Goal: Complete application form: Complete application form

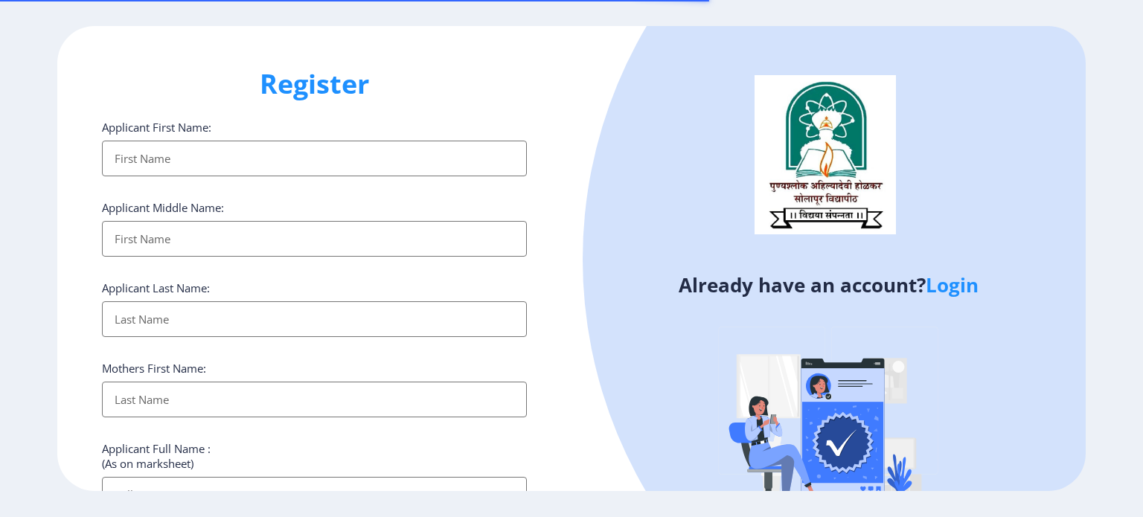
select select
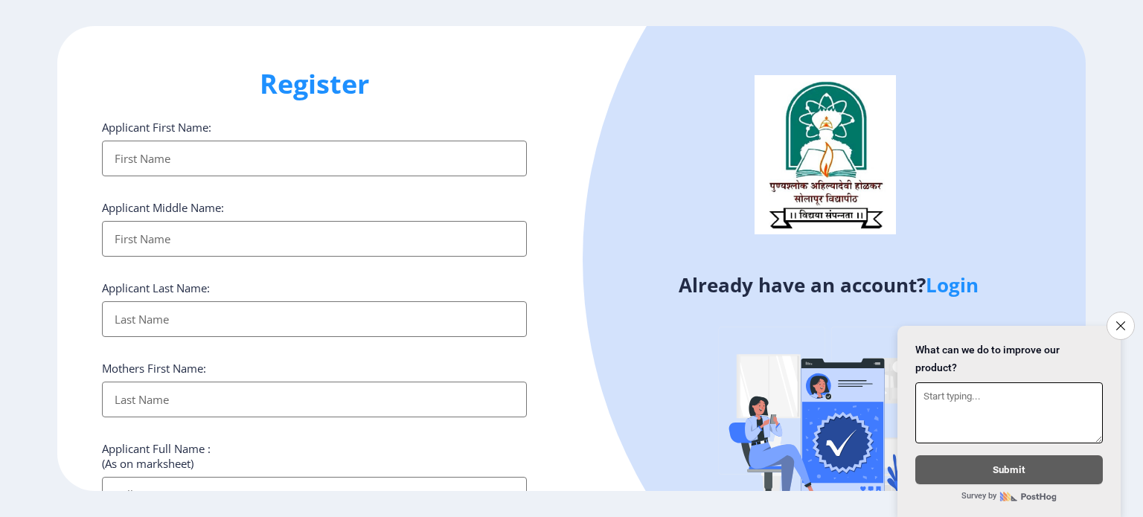
scroll to position [30, 0]
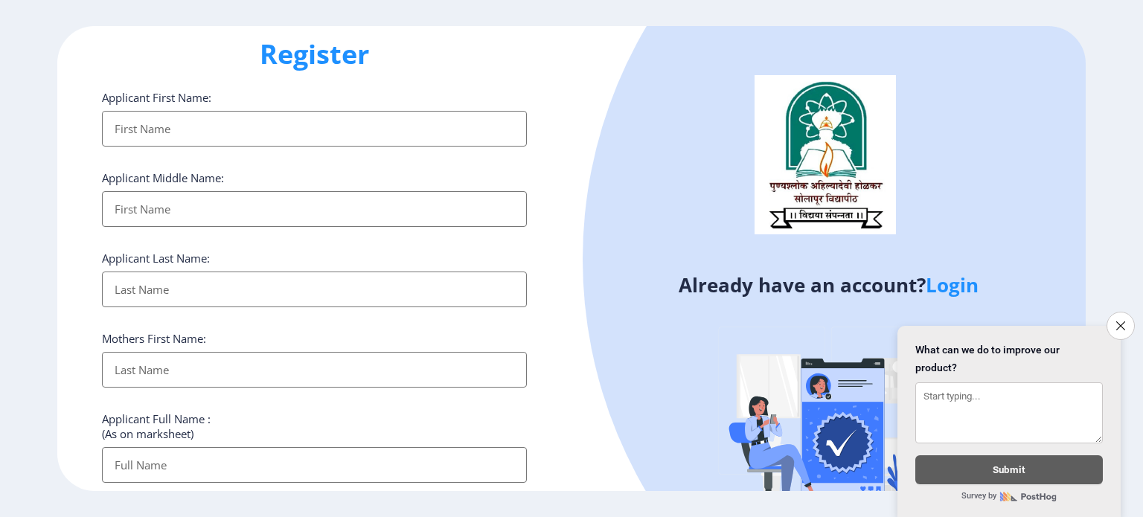
click at [269, 132] on input "Applicant First Name:" at bounding box center [314, 129] width 425 height 36
type input "[PERSON_NAME]"
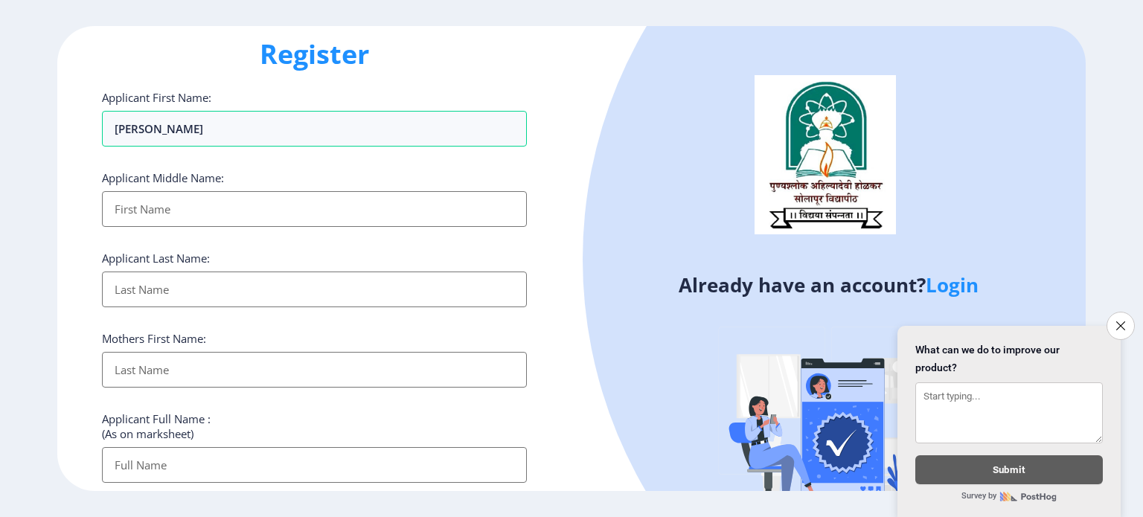
click at [228, 211] on input "Applicant First Name:" at bounding box center [314, 209] width 425 height 36
type input "Bandu"
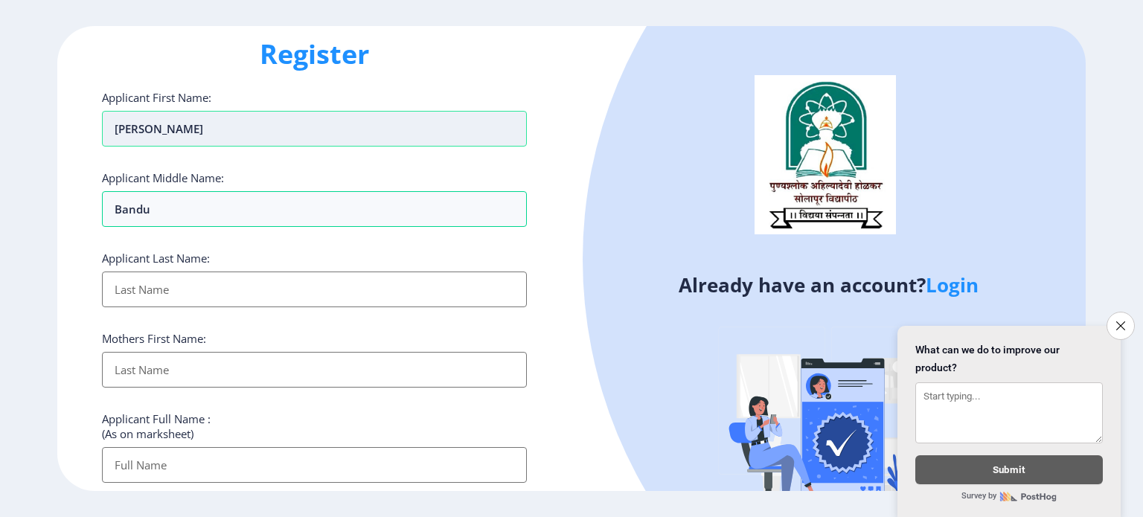
click at [245, 124] on input "[PERSON_NAME]" at bounding box center [314, 129] width 425 height 36
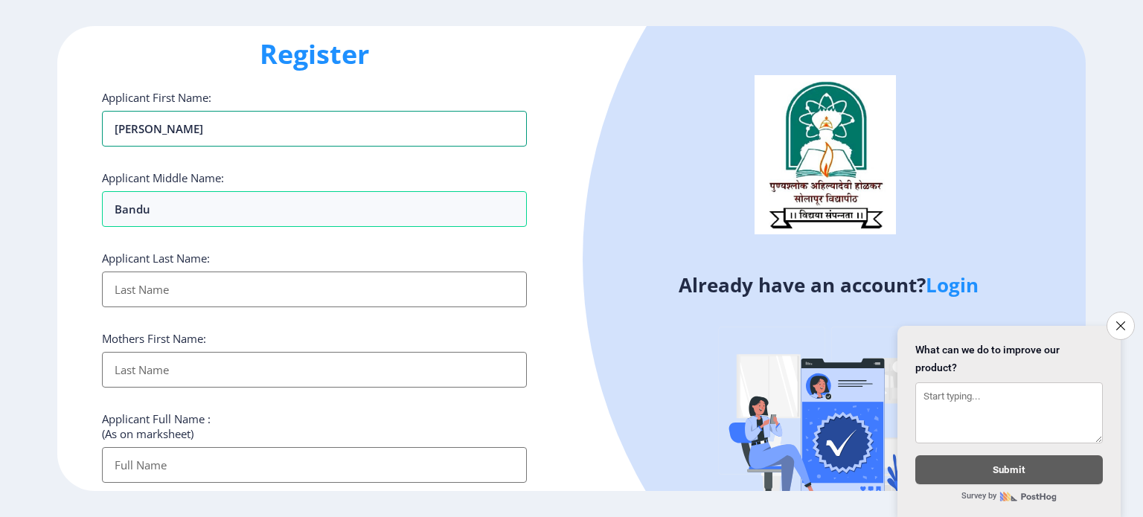
type input "[PERSON_NAME]"
click at [231, 297] on input "Applicant First Name:" at bounding box center [314, 290] width 425 height 36
type input "Mali"
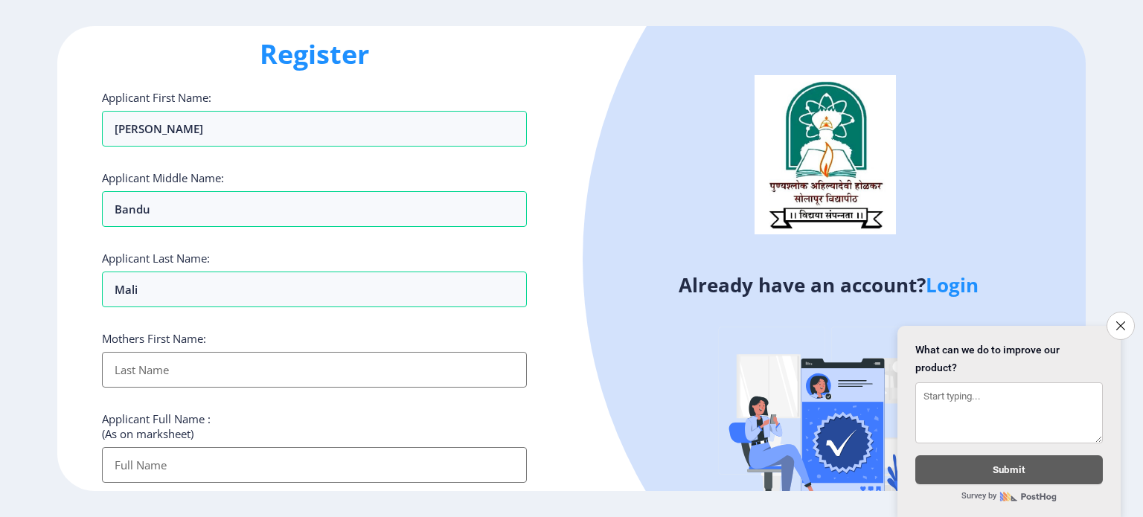
click at [224, 363] on input "Applicant First Name:" at bounding box center [314, 370] width 425 height 36
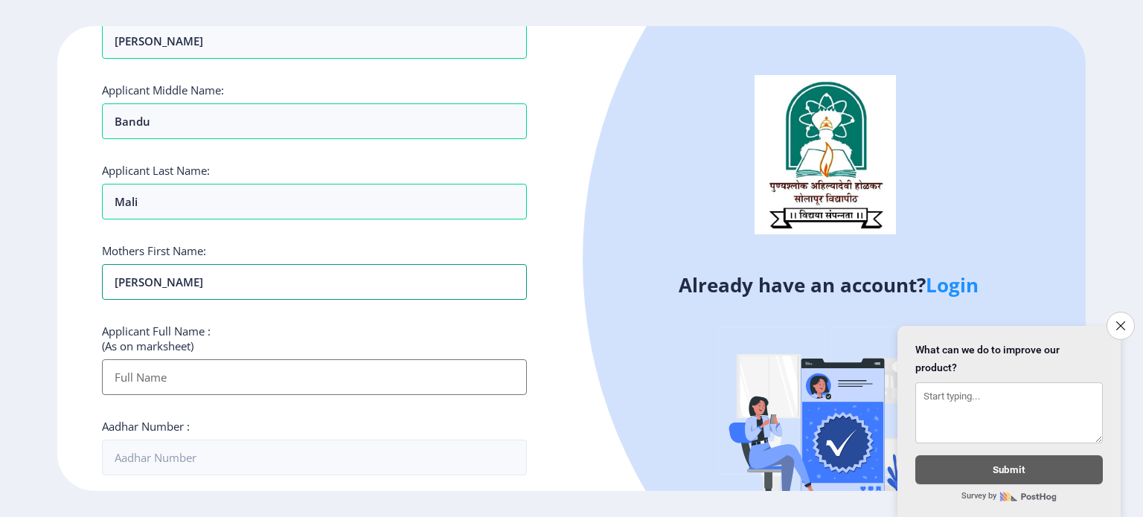
type input "[PERSON_NAME]"
click at [226, 388] on input "Applicant First Name:" at bounding box center [314, 377] width 425 height 36
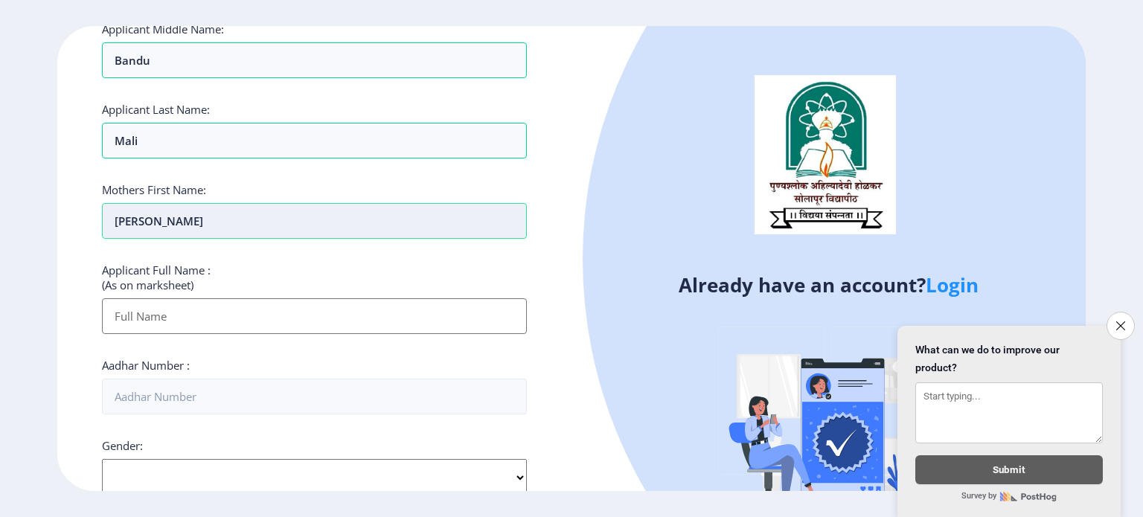
scroll to position [158, 0]
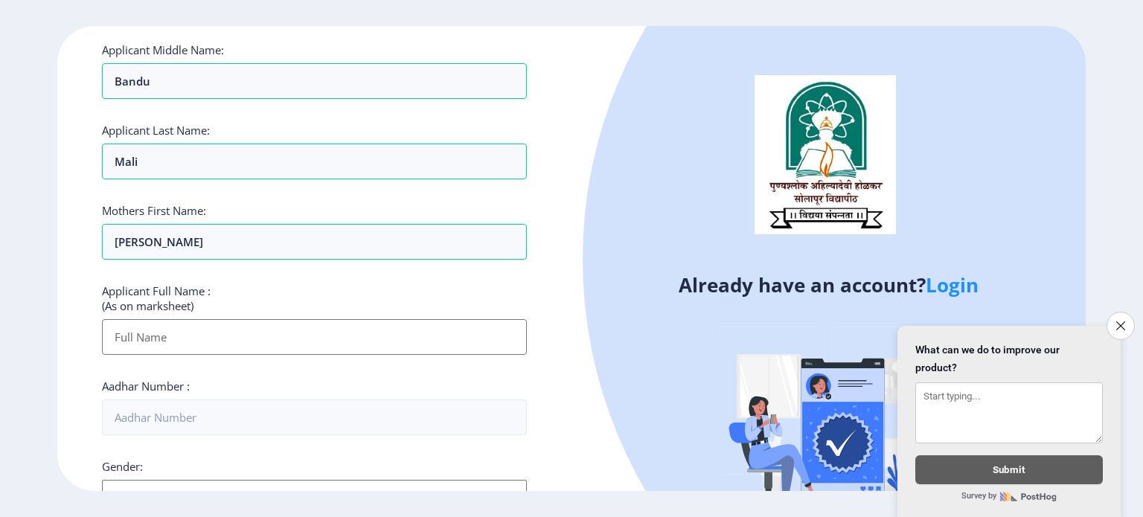
click at [331, 342] on input "Applicant First Name:" at bounding box center [314, 337] width 425 height 36
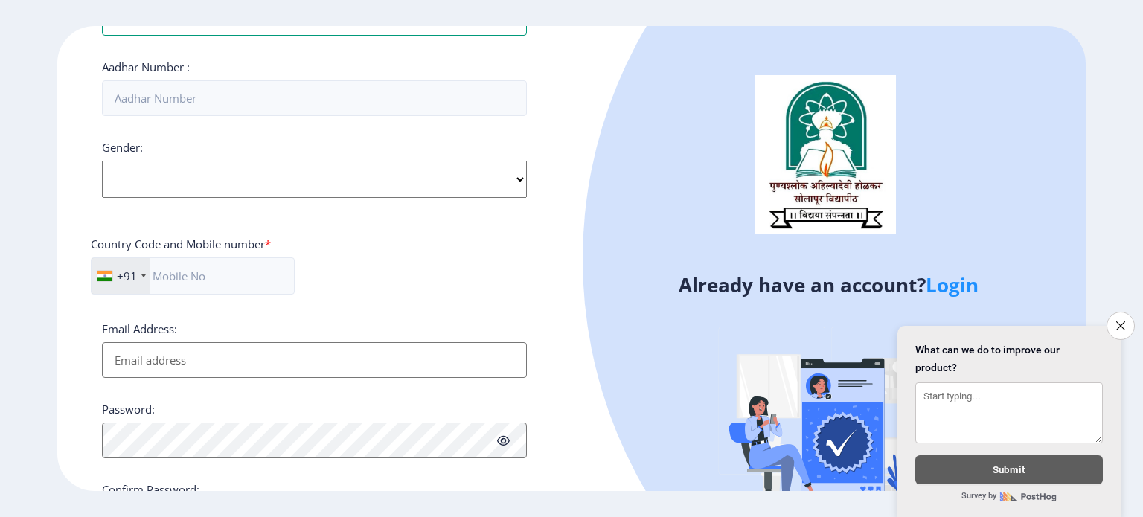
scroll to position [413, 0]
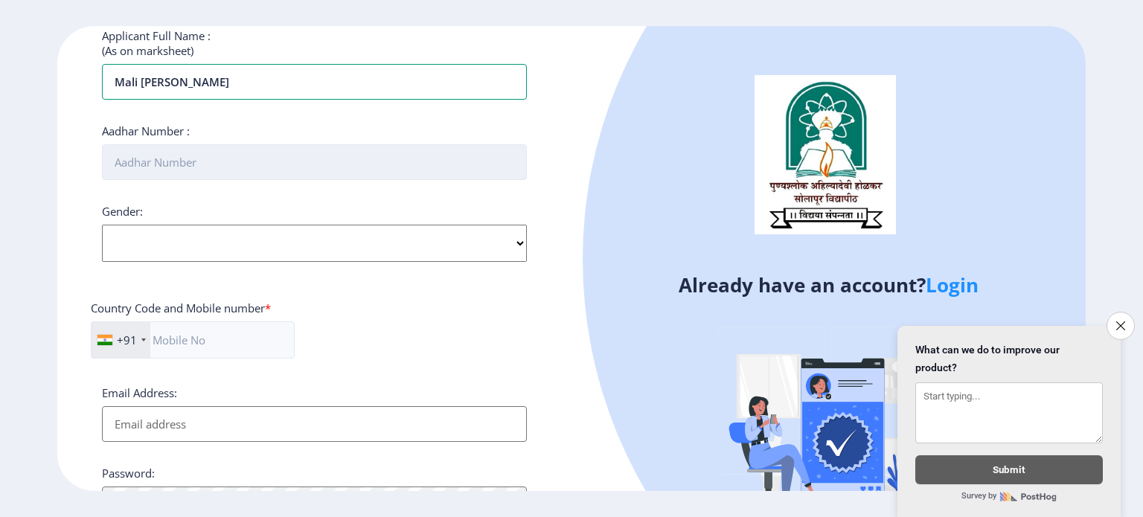
type input "Mali [PERSON_NAME]"
click at [353, 175] on input "Aadhar Number :" at bounding box center [314, 162] width 425 height 36
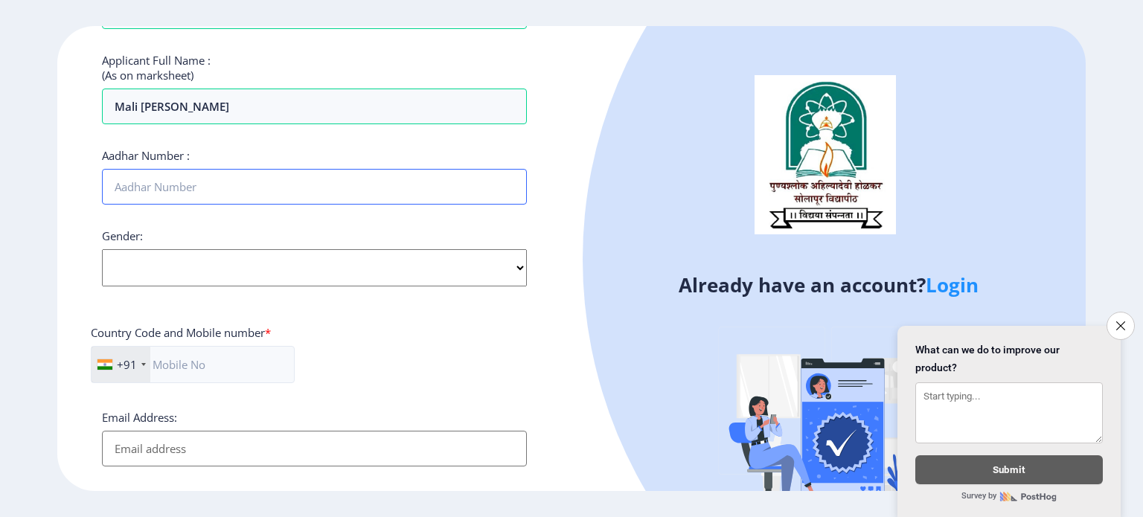
scroll to position [388, 0]
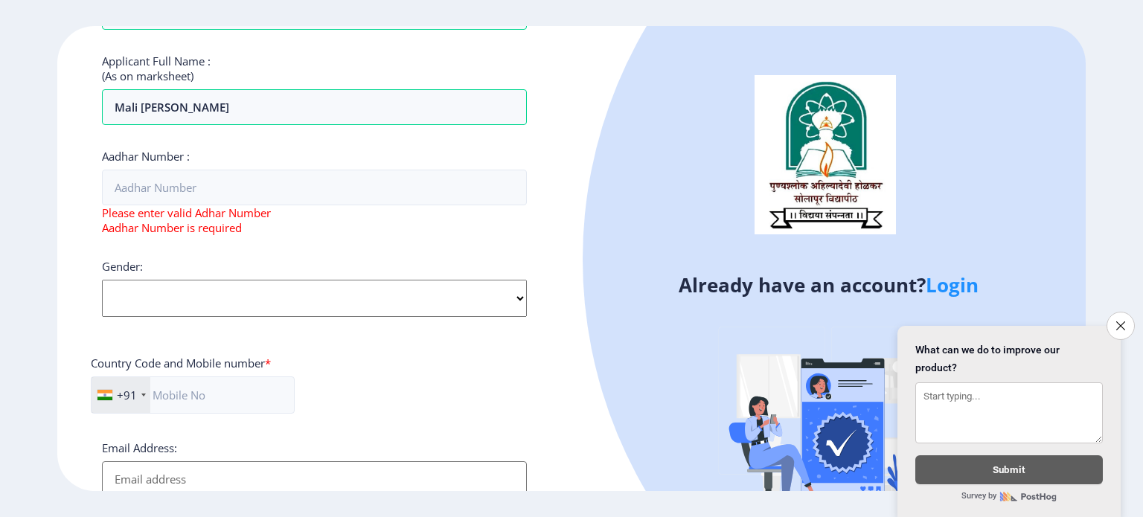
click at [366, 255] on div "Applicant First Name: [PERSON_NAME] Applicant Middle Name: Bandu Applicant Last…" at bounding box center [314, 195] width 425 height 926
select select "[DEMOGRAPHIC_DATA]"
click at [102, 280] on select "Select Gender [DEMOGRAPHIC_DATA] [DEMOGRAPHIC_DATA] Other" at bounding box center [314, 298] width 425 height 37
click at [306, 188] on input "Aadhar Number :" at bounding box center [314, 188] width 425 height 36
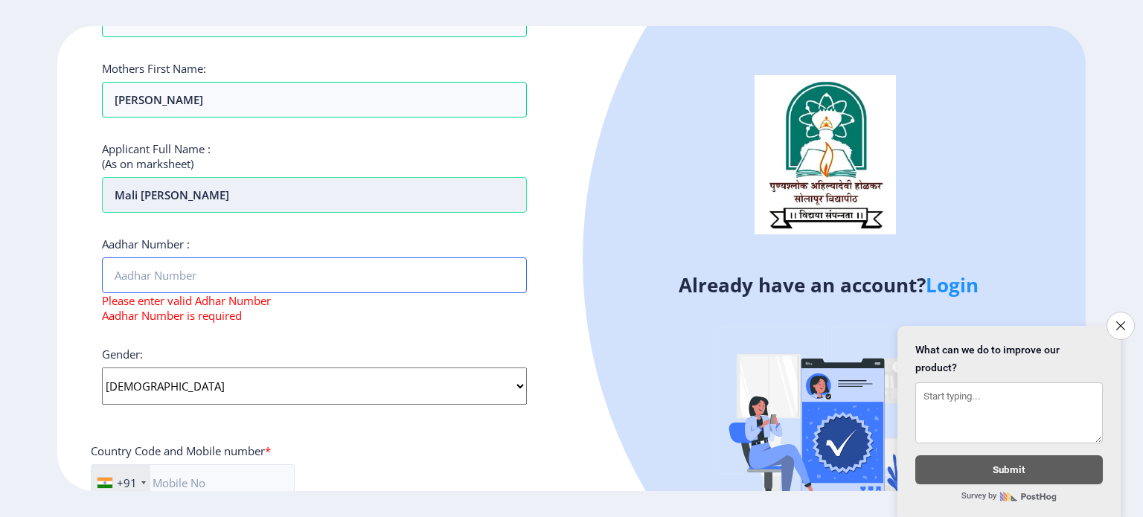
scroll to position [281, 0]
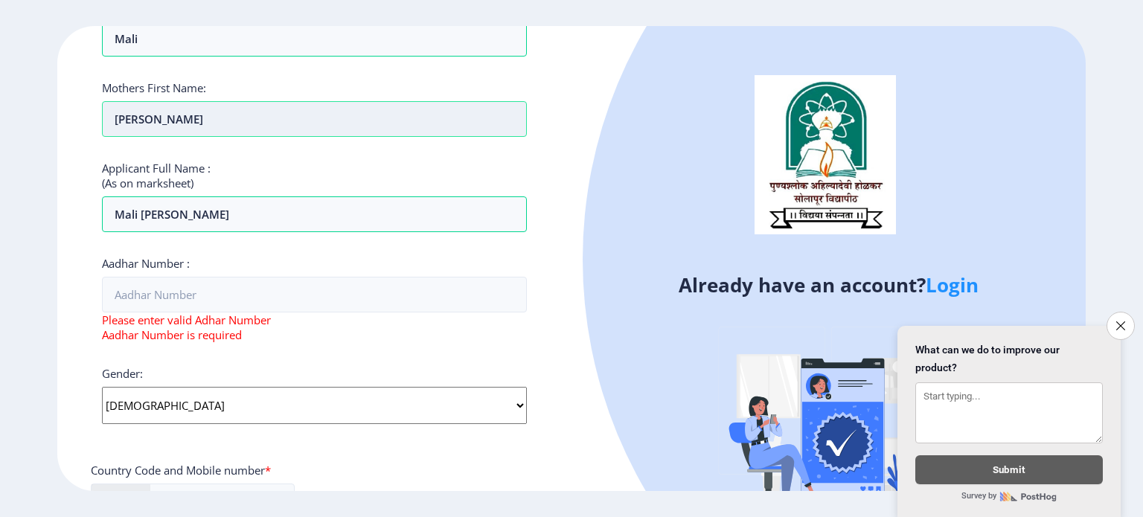
click at [154, 121] on input "[PERSON_NAME]" at bounding box center [314, 119] width 425 height 36
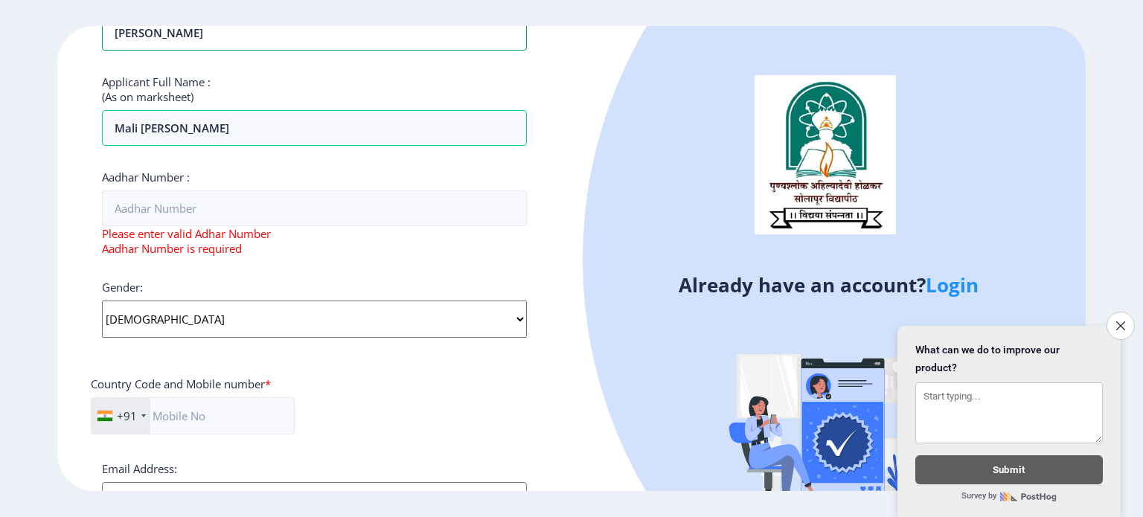
scroll to position [368, 0]
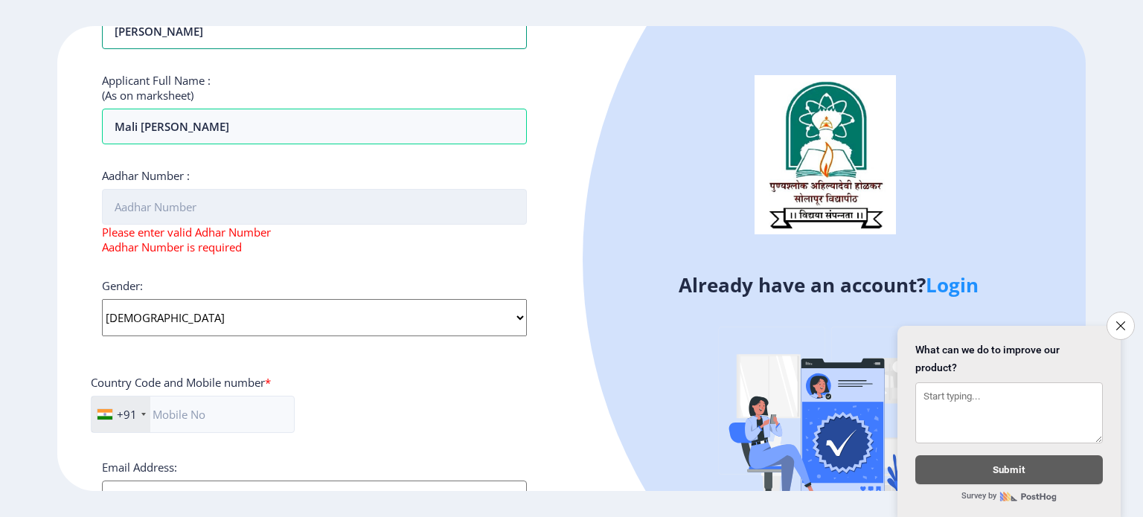
type input "[PERSON_NAME]"
click at [217, 203] on input "Aadhar Number :" at bounding box center [314, 207] width 425 height 36
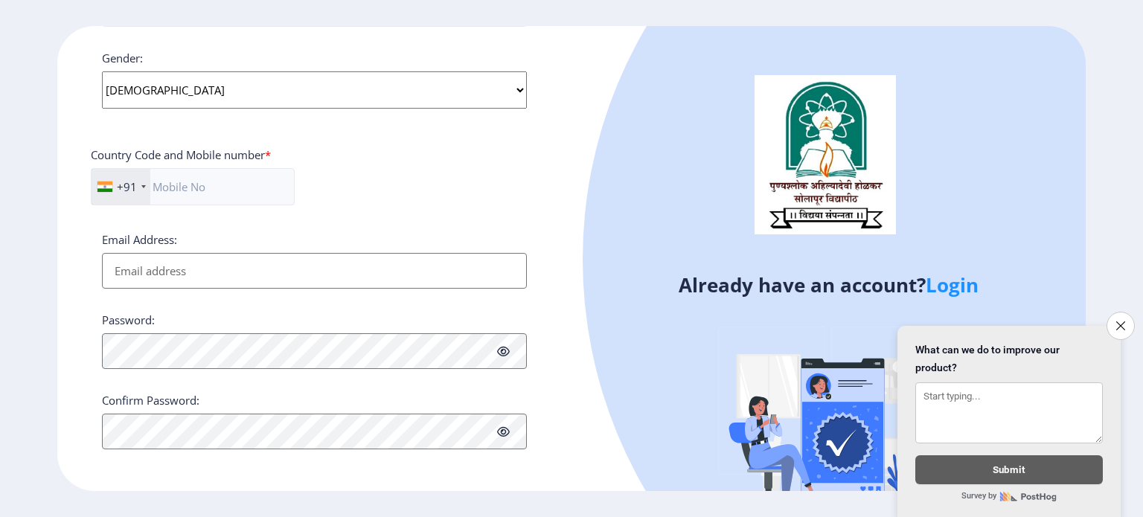
scroll to position [568, 0]
type input "734062275598"
click at [208, 192] on input "text" at bounding box center [193, 185] width 204 height 37
type input "9975525108"
click at [209, 252] on input "Email Address:" at bounding box center [314, 270] width 425 height 36
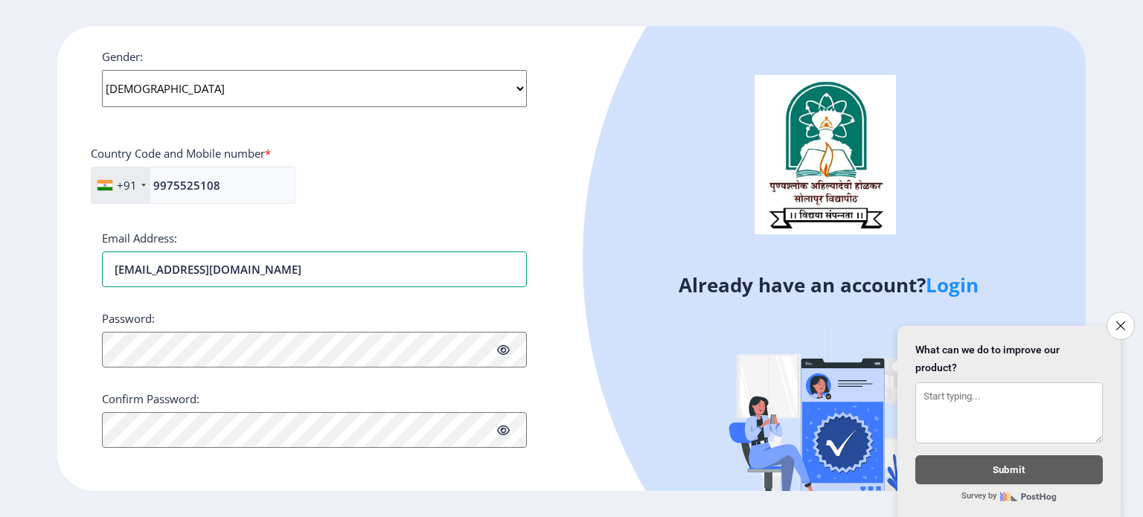
type input "[EMAIL_ADDRESS][DOMAIN_NAME]"
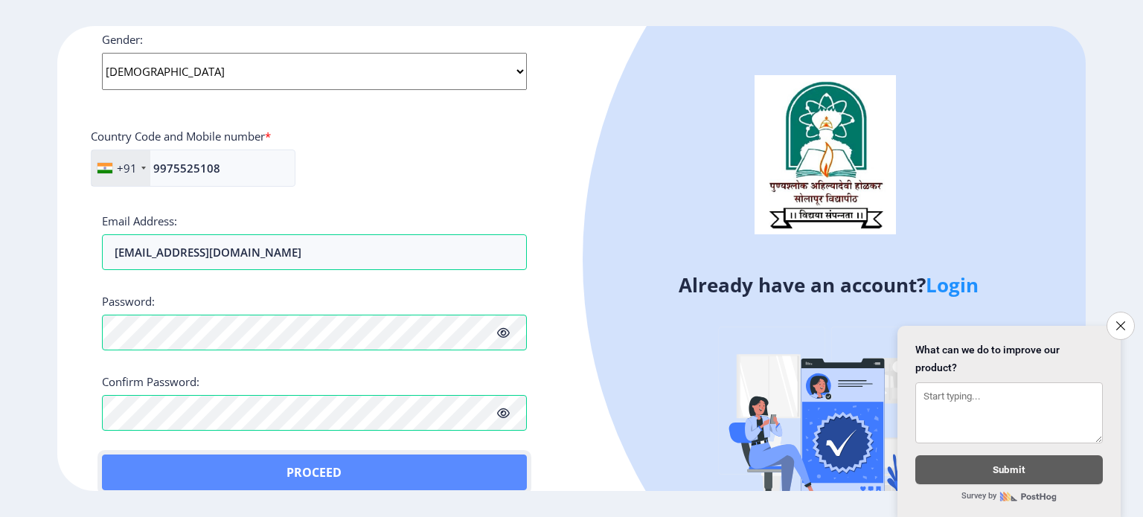
click at [146, 465] on button "Proceed" at bounding box center [314, 473] width 425 height 36
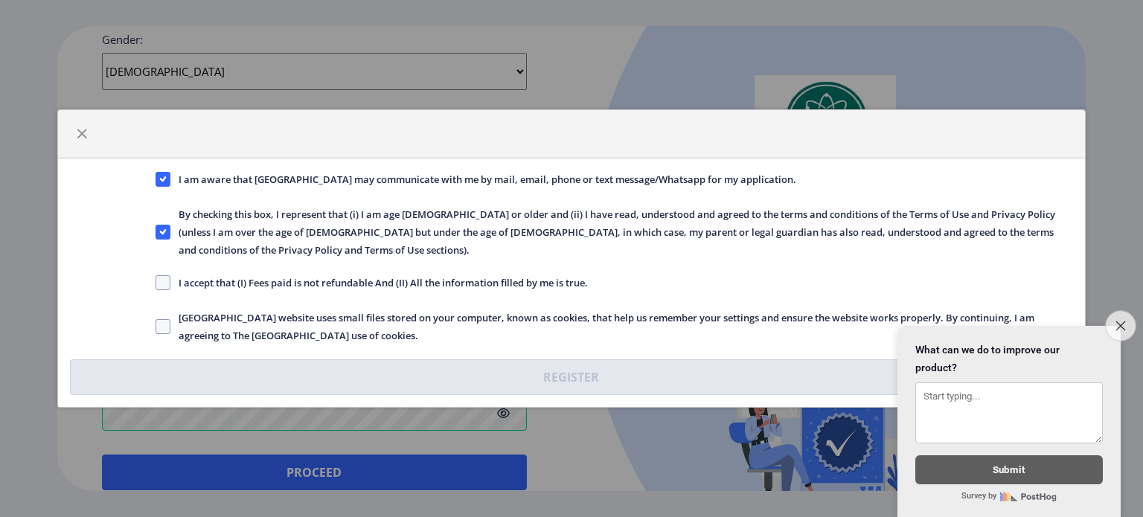
click at [1127, 324] on button "Close survey" at bounding box center [1120, 325] width 31 height 31
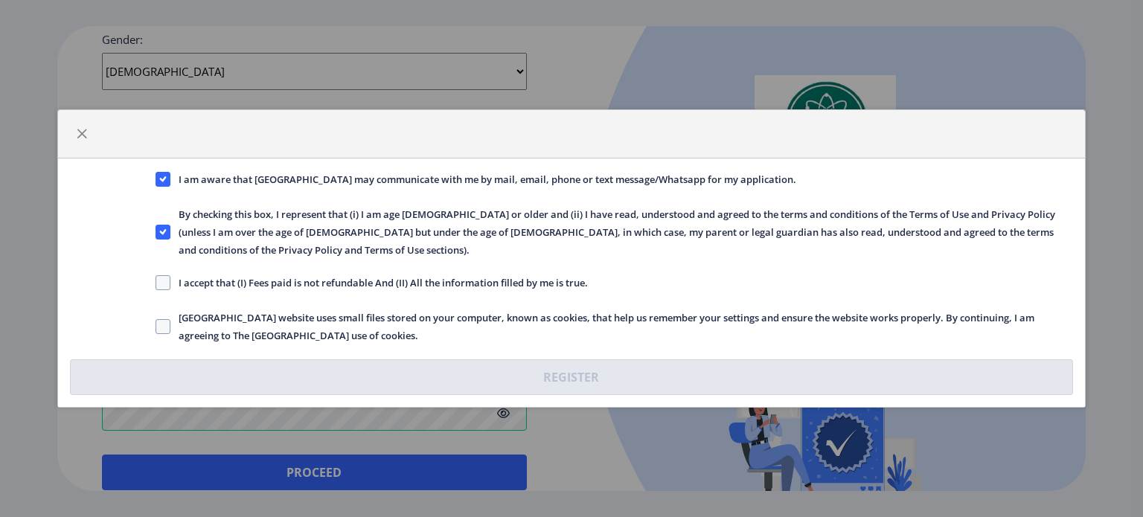
click at [502, 274] on span "I accept that (I) Fees paid is not refundable And (II) All the information fill…" at bounding box center [378, 283] width 417 height 18
click at [156, 283] on input "I accept that (I) Fees paid is not refundable And (II) All the information fill…" at bounding box center [156, 283] width 1 height 1
checkbox input "true"
click at [500, 309] on span "[GEOGRAPHIC_DATA] website uses small files stored on your computer, known as co…" at bounding box center [621, 327] width 903 height 36
click at [156, 327] on input "[GEOGRAPHIC_DATA] website uses small files stored on your computer, known as co…" at bounding box center [156, 327] width 1 height 1
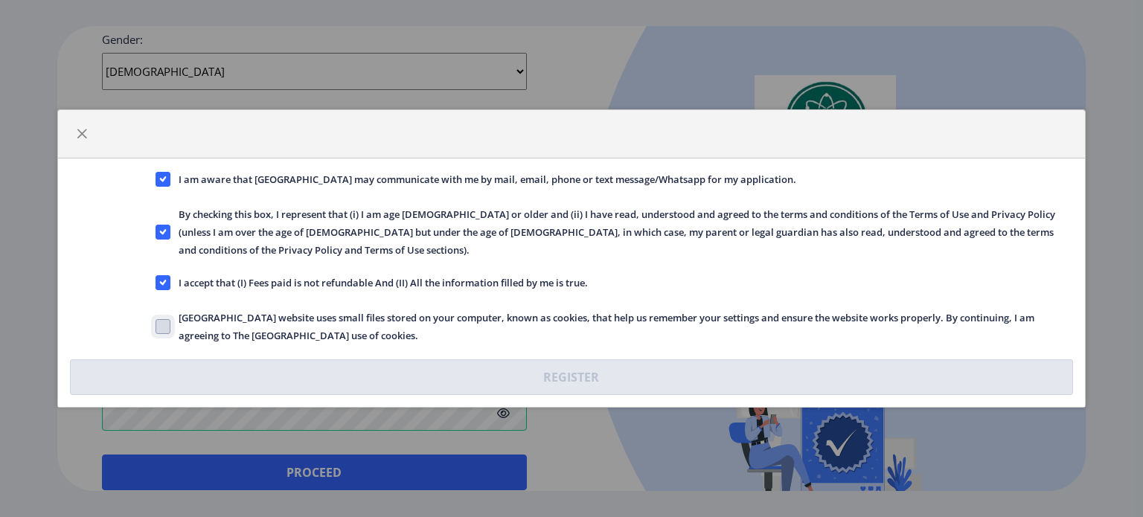
checkbox input "true"
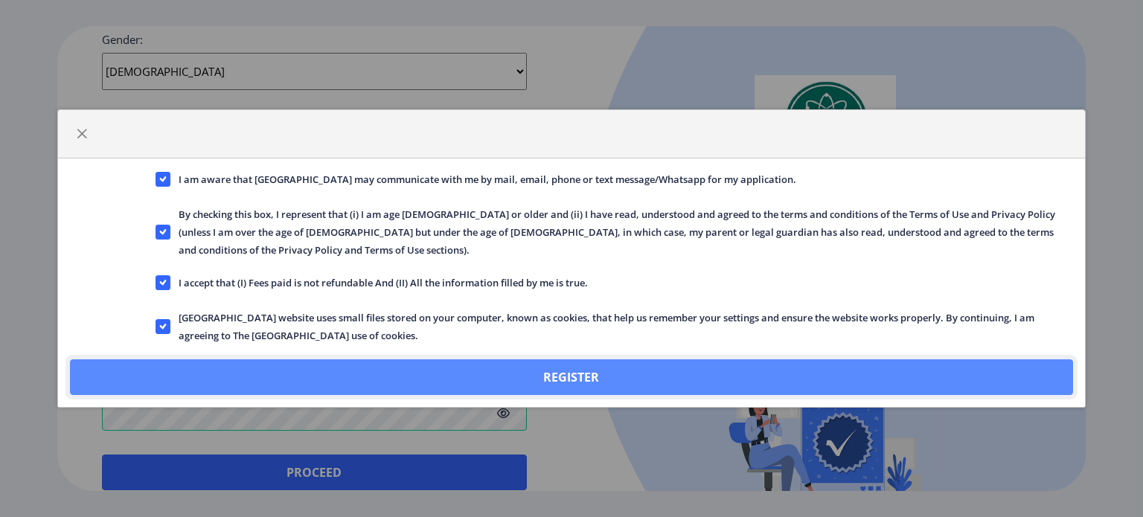
click at [508, 359] on button "Register" at bounding box center [571, 377] width 1003 height 36
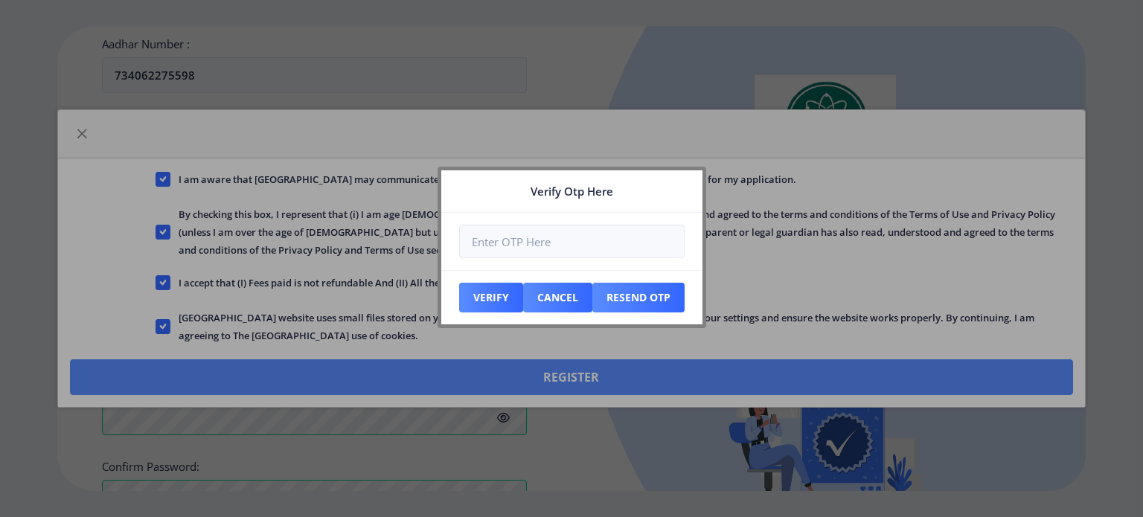
scroll to position [670, 0]
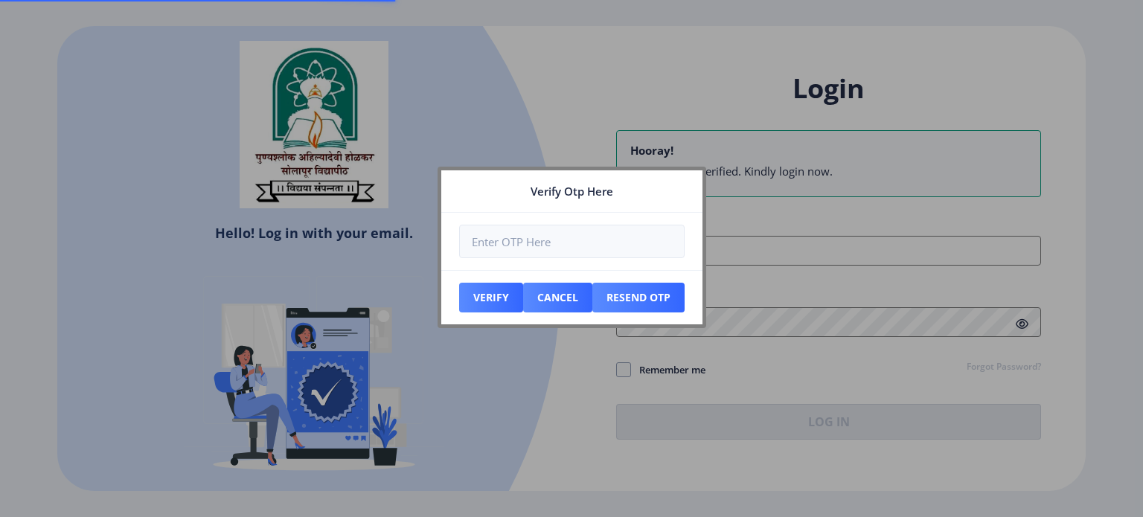
type input "[EMAIL_ADDRESS][DOMAIN_NAME]"
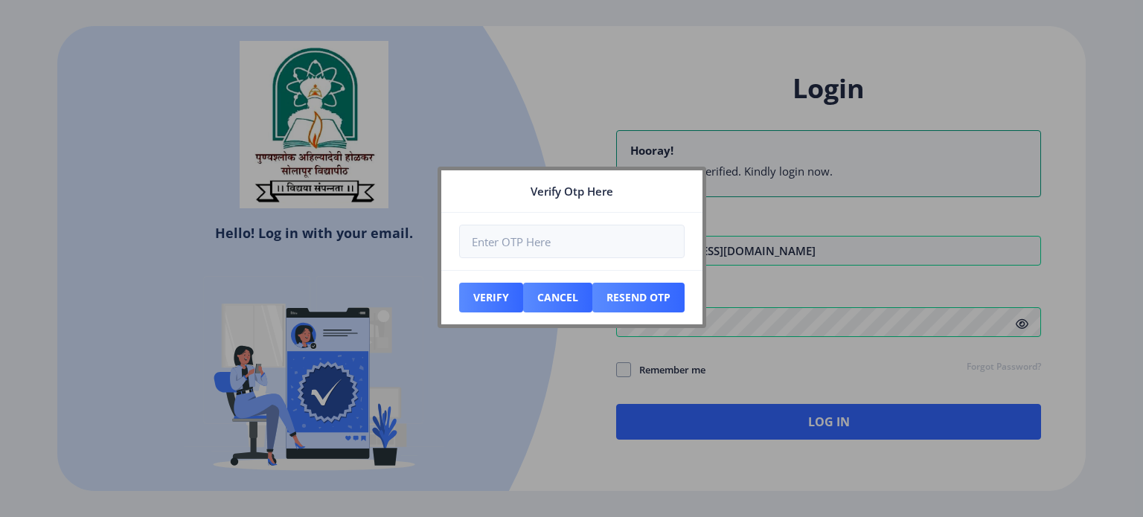
drag, startPoint x: 604, startPoint y: 253, endPoint x: 874, endPoint y: 188, distance: 277.2
click at [874, 188] on div at bounding box center [571, 258] width 1143 height 517
click at [734, 260] on div at bounding box center [571, 258] width 1143 height 517
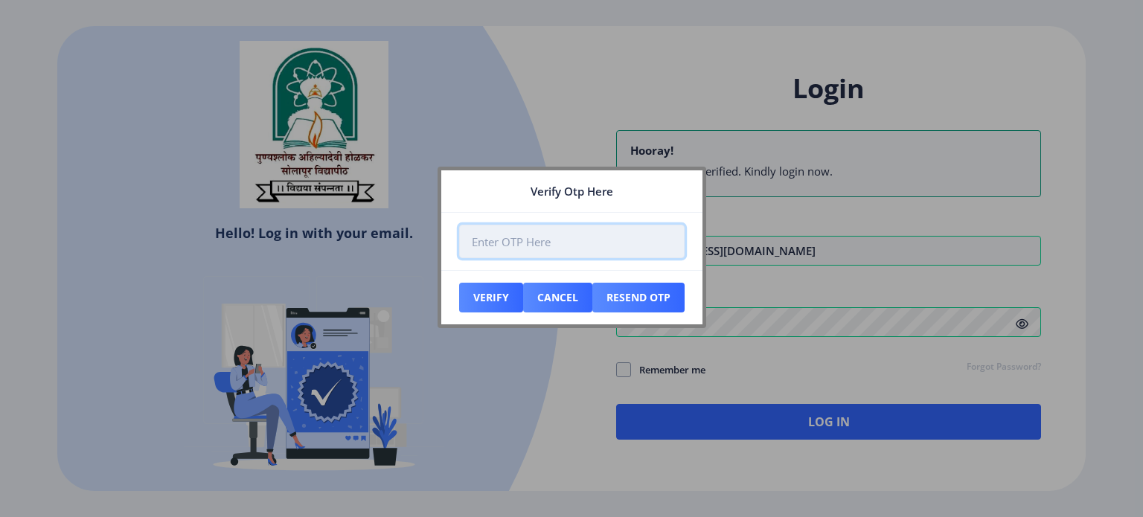
click at [640, 231] on input "number" at bounding box center [571, 241] width 225 height 33
type input "372460"
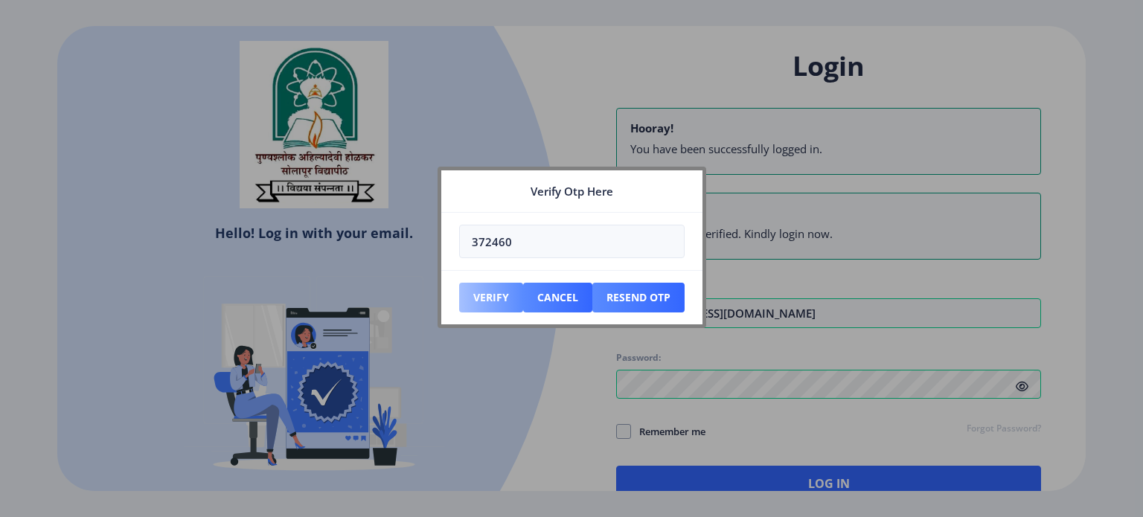
type input "372460"
click at [500, 297] on button "Verify" at bounding box center [491, 298] width 64 height 30
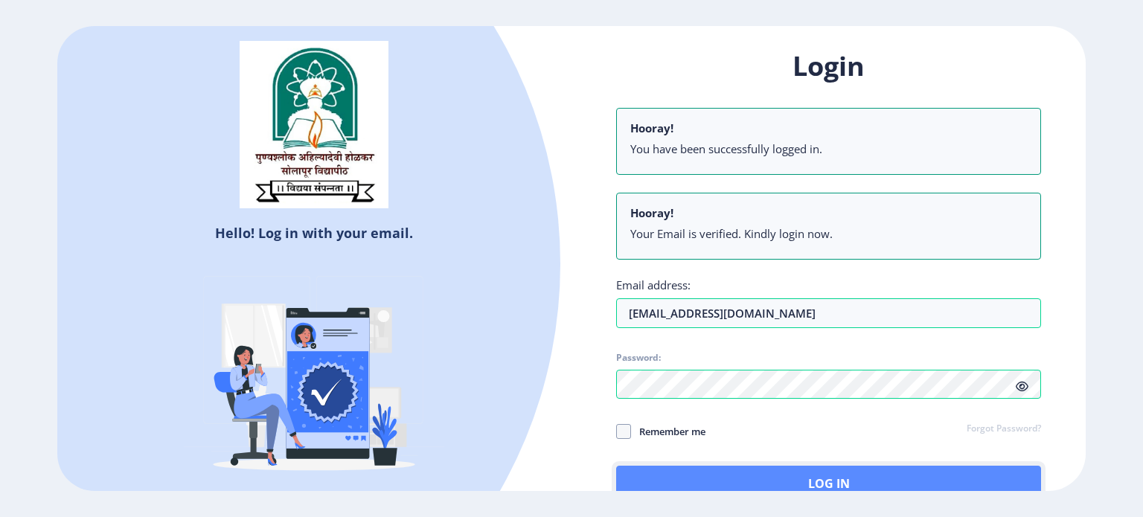
click at [746, 478] on button "Log In" at bounding box center [828, 484] width 425 height 36
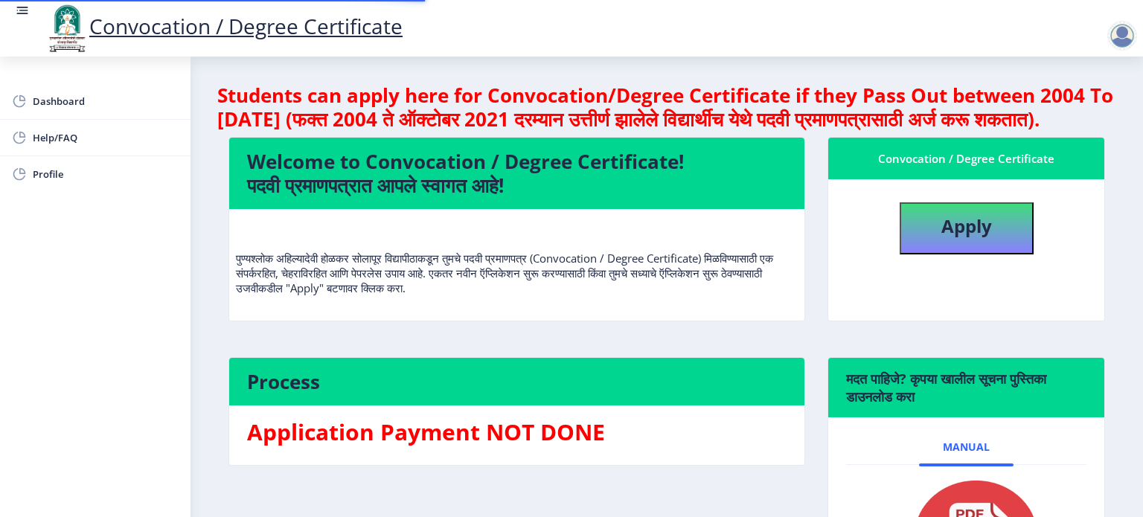
click at [658, 431] on div "Process Application Payment NOT DONE मदत पाहिजे? कृपया खालील सूचना पुस्तिका डाउ…" at bounding box center [666, 500] width 899 height 286
click at [982, 238] on b "Apply" at bounding box center [966, 226] width 51 height 25
select select
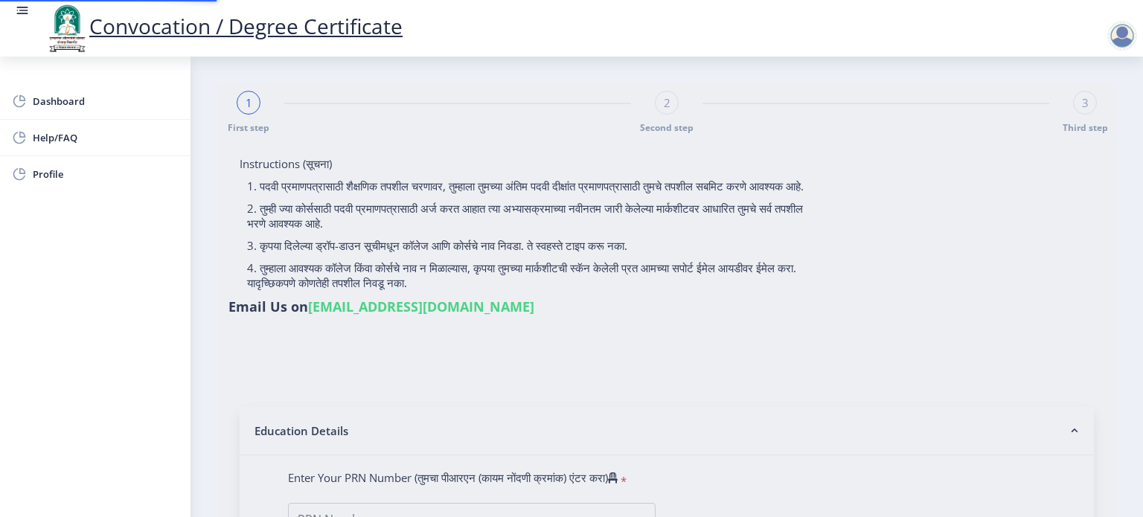
type input "Mali [PERSON_NAME]"
type input "[PERSON_NAME]"
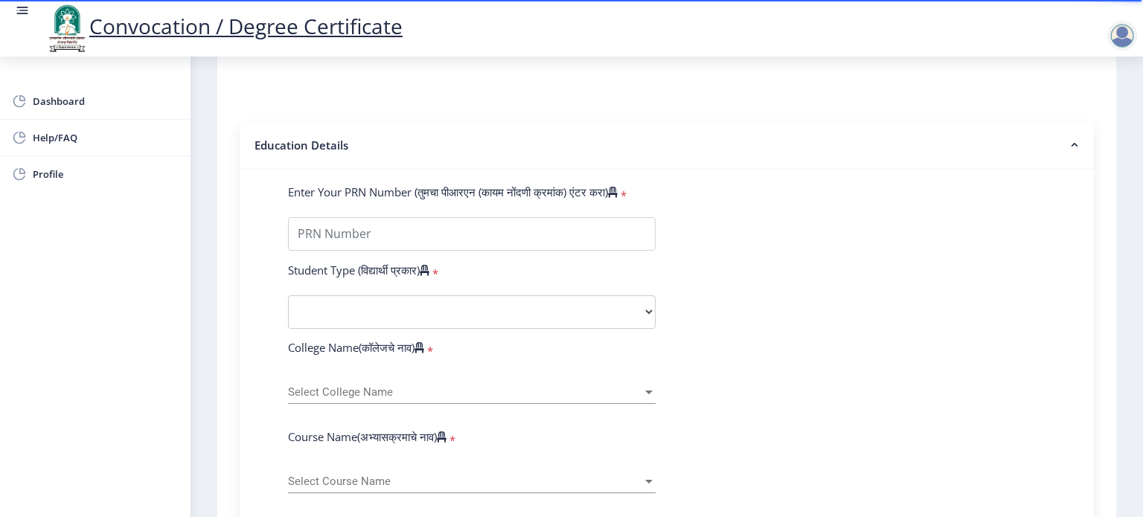
scroll to position [284, 0]
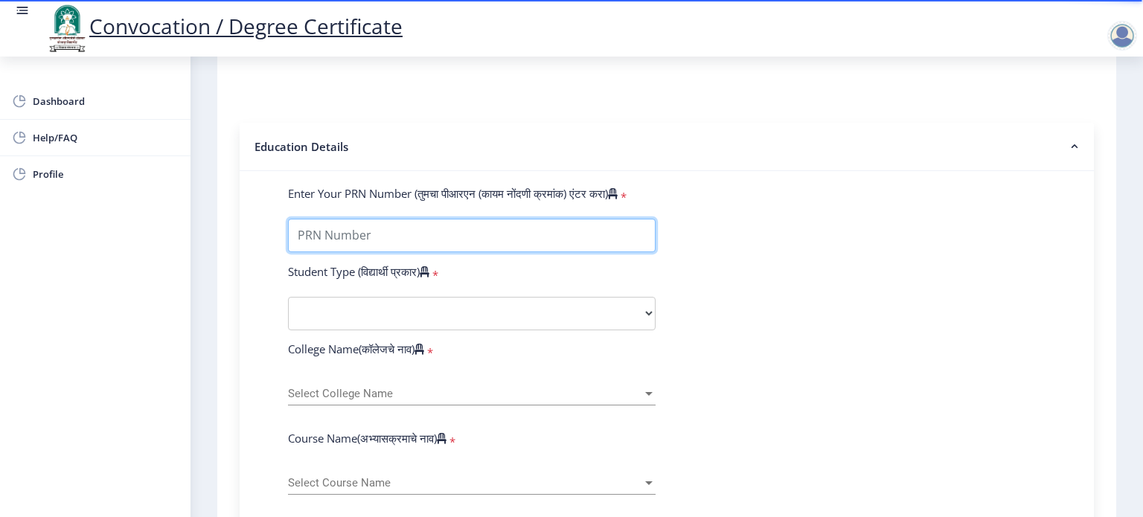
click at [563, 224] on input "Enter Your PRN Number (तुमचा पीआरएन (कायम नोंदणी क्रमांक) एंटर करा)" at bounding box center [472, 235] width 368 height 33
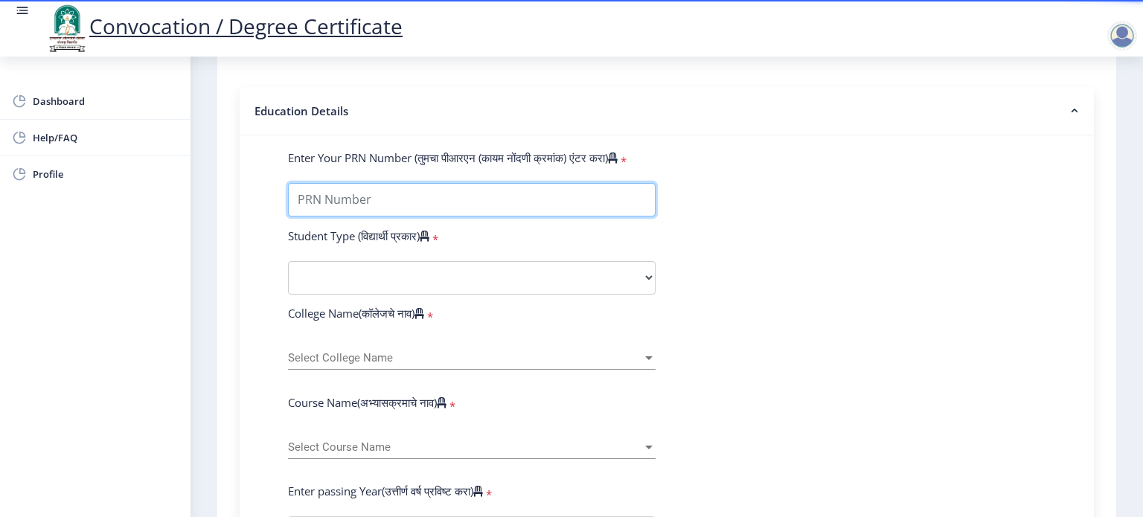
scroll to position [321, 0]
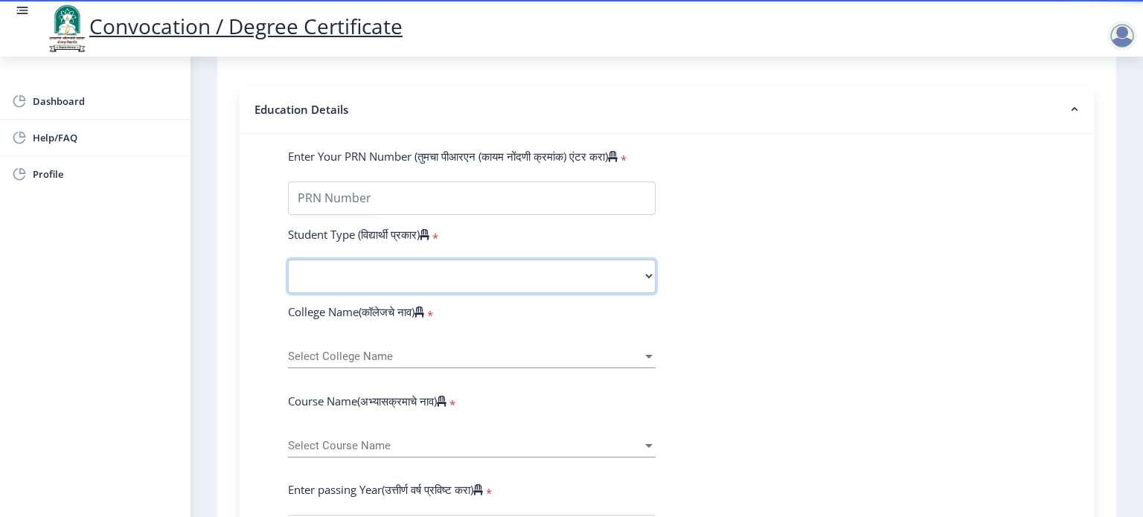
click at [577, 260] on select "Select Student Type Regular External" at bounding box center [472, 276] width 368 height 33
select select "Regular"
click at [288, 260] on select "Select Student Type Regular External" at bounding box center [472, 276] width 368 height 33
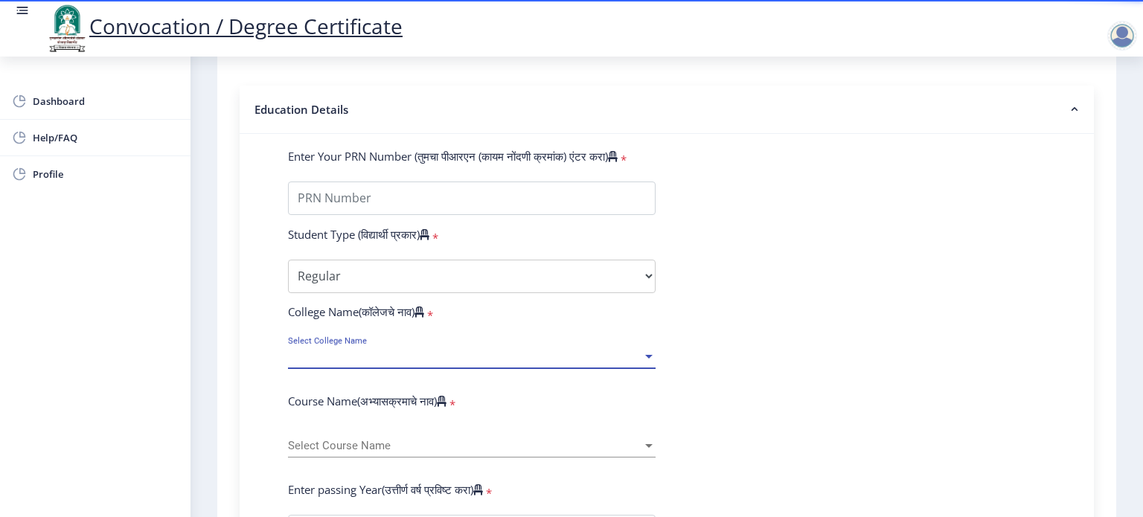
click at [488, 350] on span "Select College Name" at bounding box center [465, 356] width 354 height 13
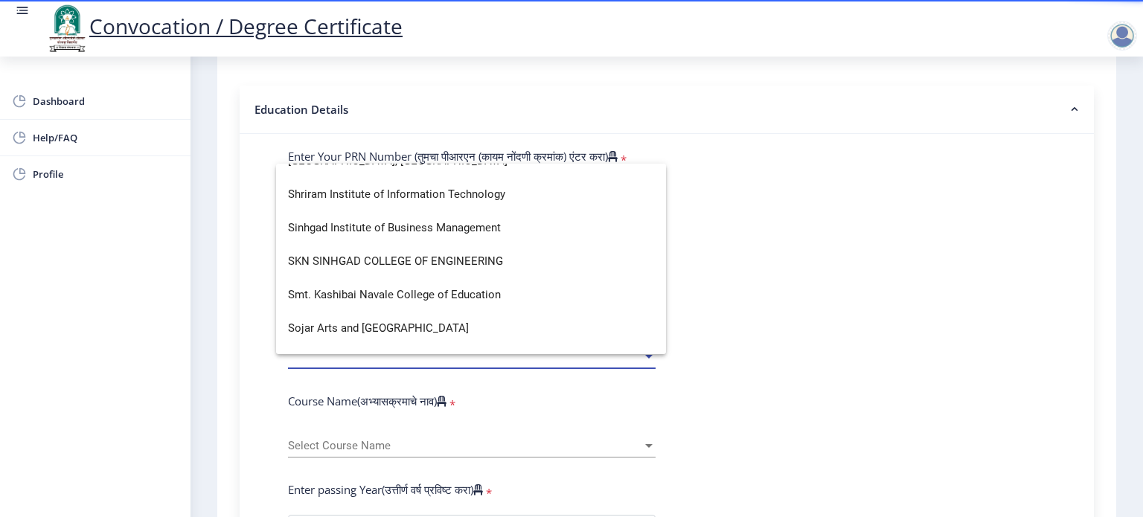
scroll to position [4337, 0]
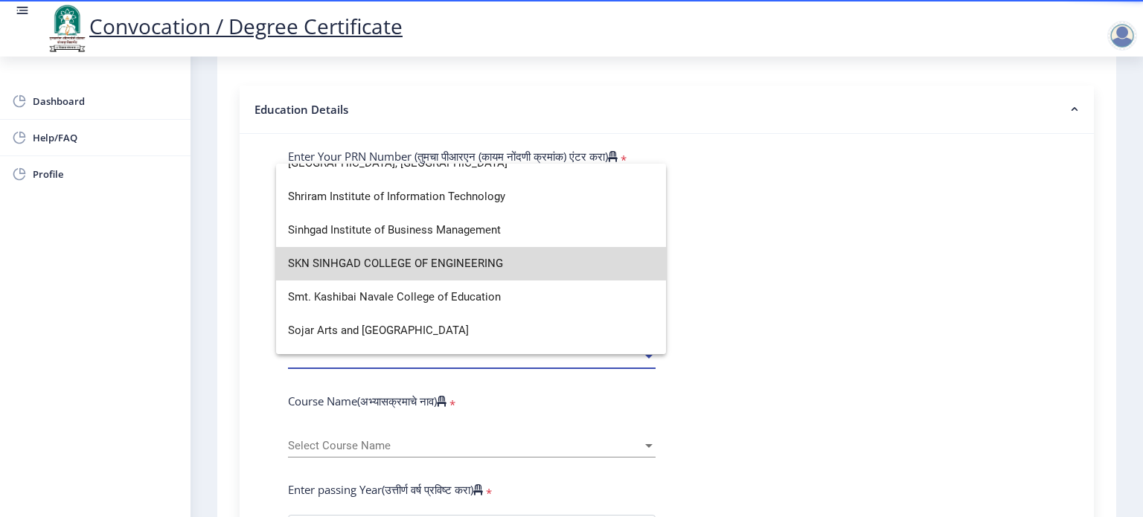
click at [500, 255] on span "SKN SINHGAD COLLEGE OF ENGINEERING" at bounding box center [471, 263] width 366 height 33
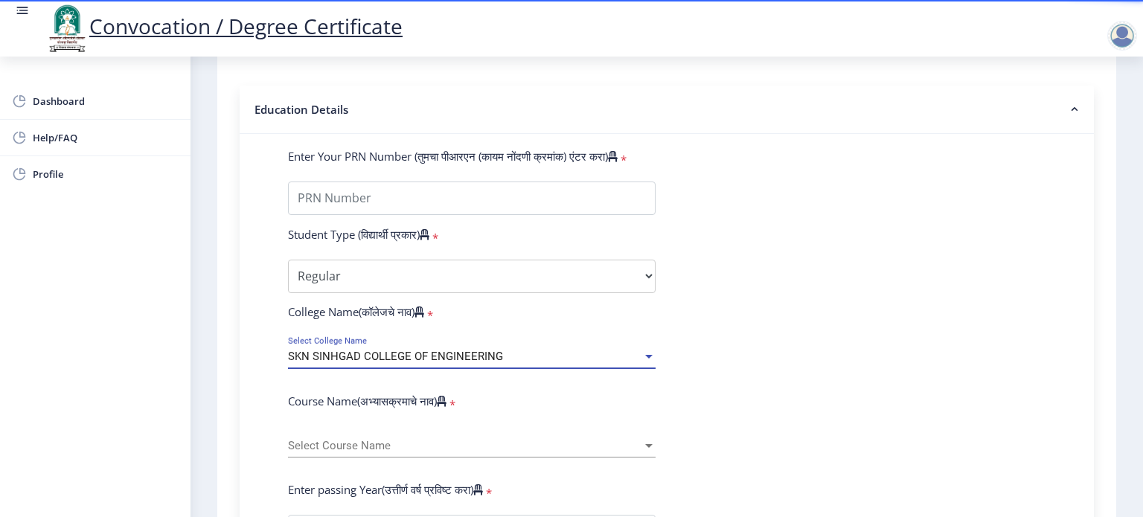
scroll to position [421, 0]
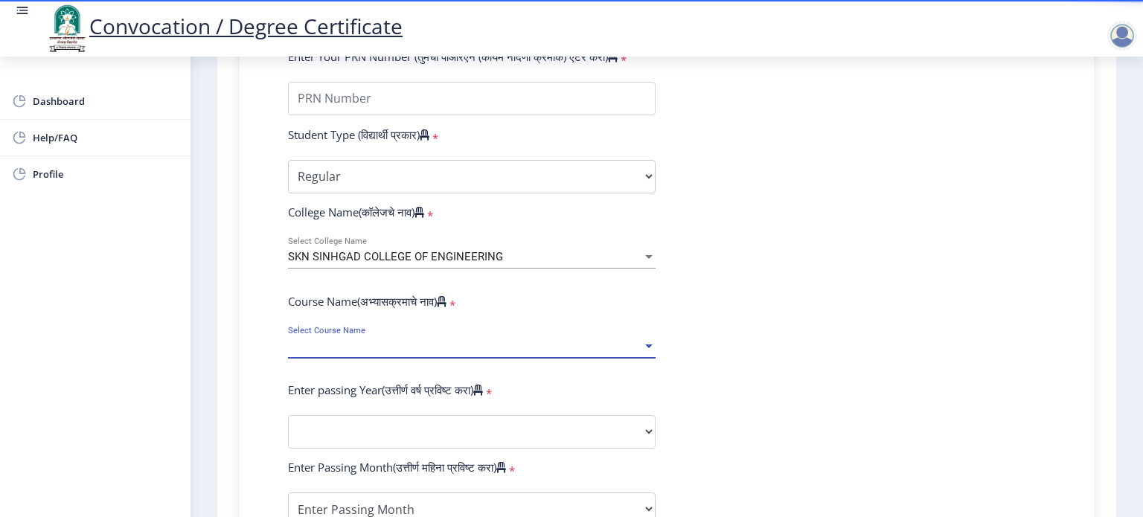
click at [525, 340] on span "Select Course Name" at bounding box center [465, 346] width 354 height 13
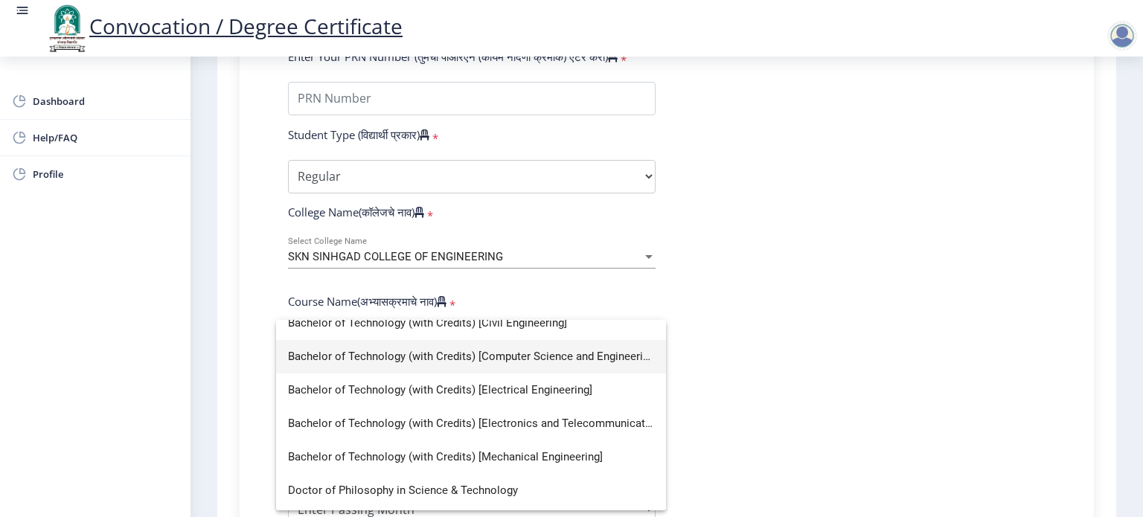
scroll to position [47, 0]
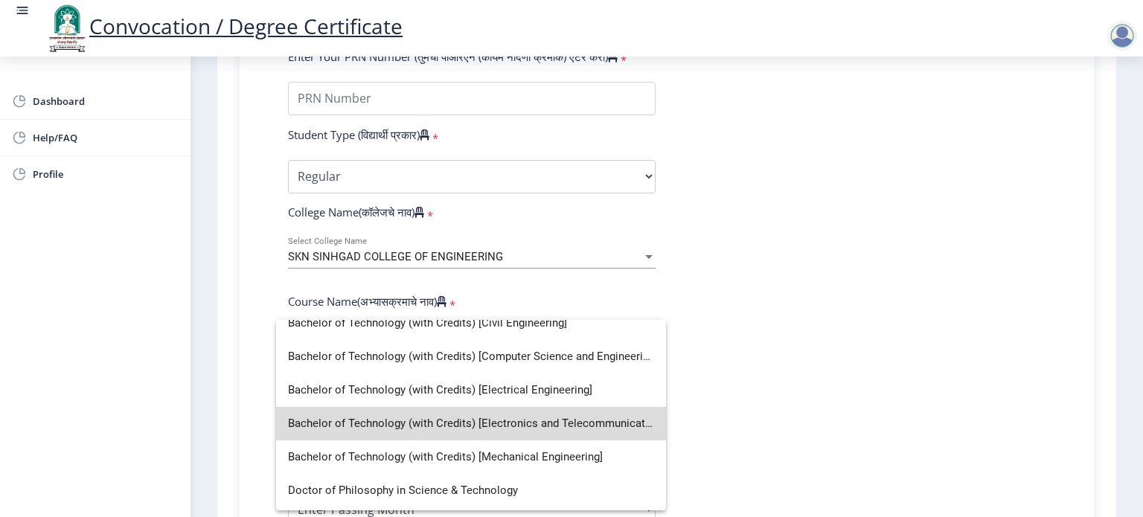
click at [531, 413] on span "Bachelor of Technology (with Credits) [Electronics and Telecommunication Engine…" at bounding box center [471, 423] width 366 height 33
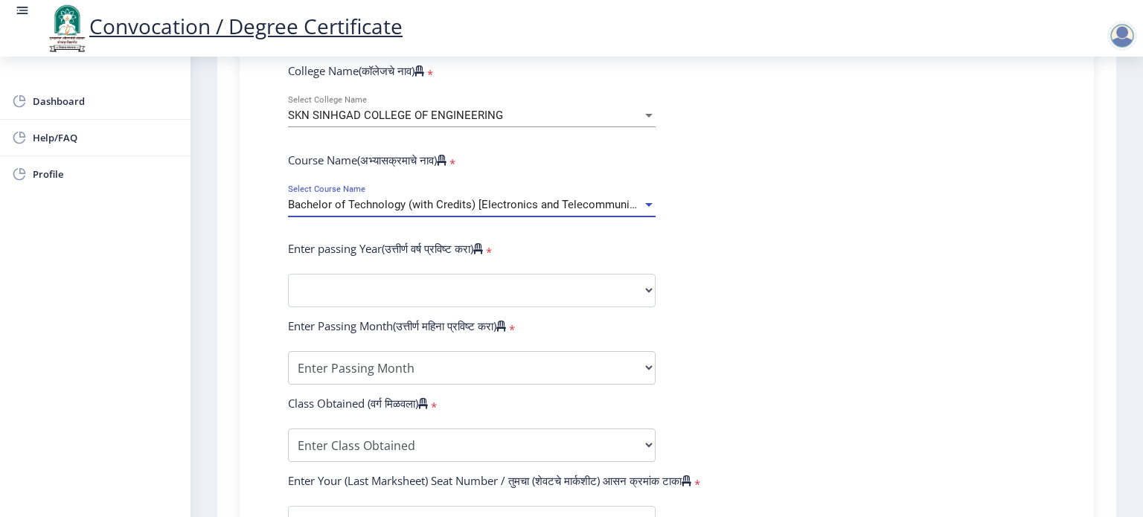
scroll to position [566, 0]
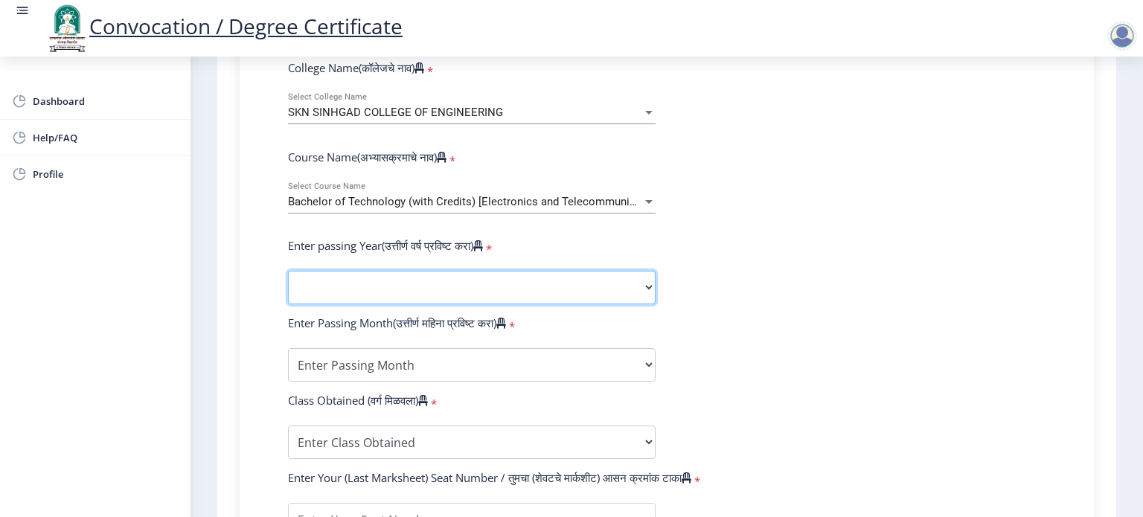
click at [554, 281] on select "2025 2024 2023 2022 2021 2020 2019 2018 2017 2016 2015 2014 2013 2012 2011 2010…" at bounding box center [472, 287] width 368 height 33
select select "2025"
click at [288, 271] on select "2025 2024 2023 2022 2021 2020 2019 2018 2017 2016 2015 2014 2013 2012 2011 2010…" at bounding box center [472, 287] width 368 height 33
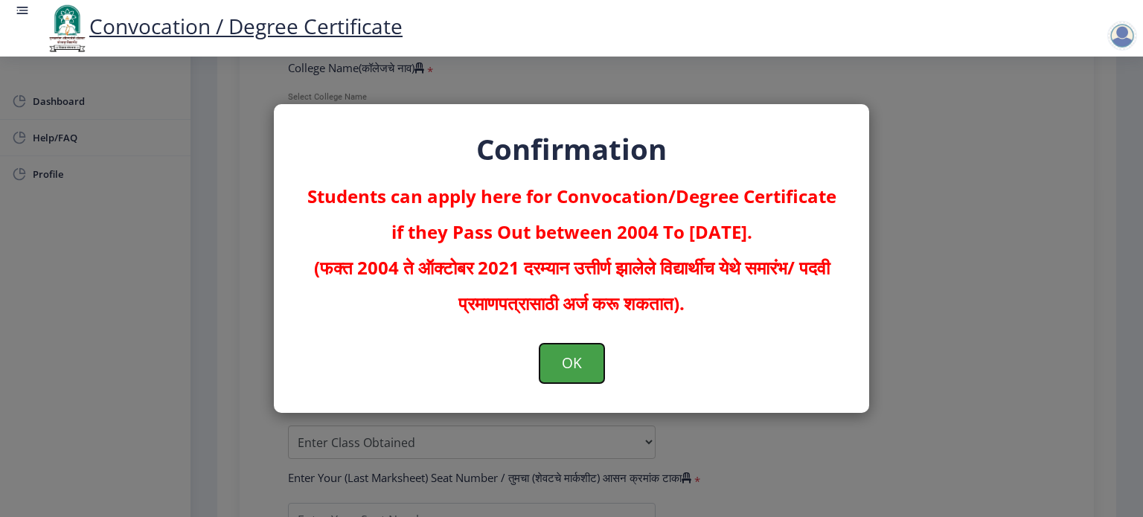
click at [573, 347] on button "OK" at bounding box center [572, 363] width 65 height 39
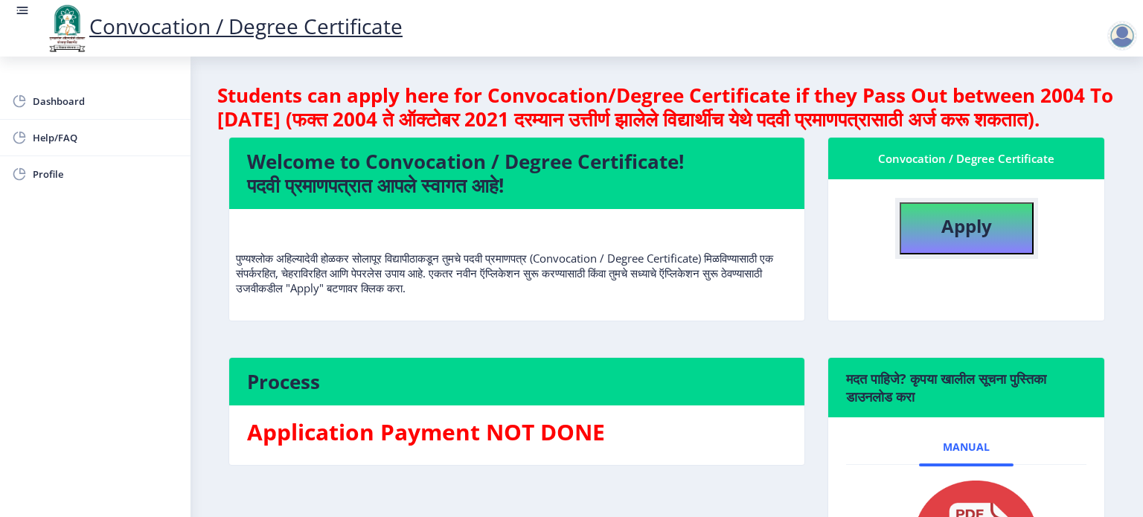
click at [943, 238] on b "Apply" at bounding box center [966, 226] width 51 height 25
select select
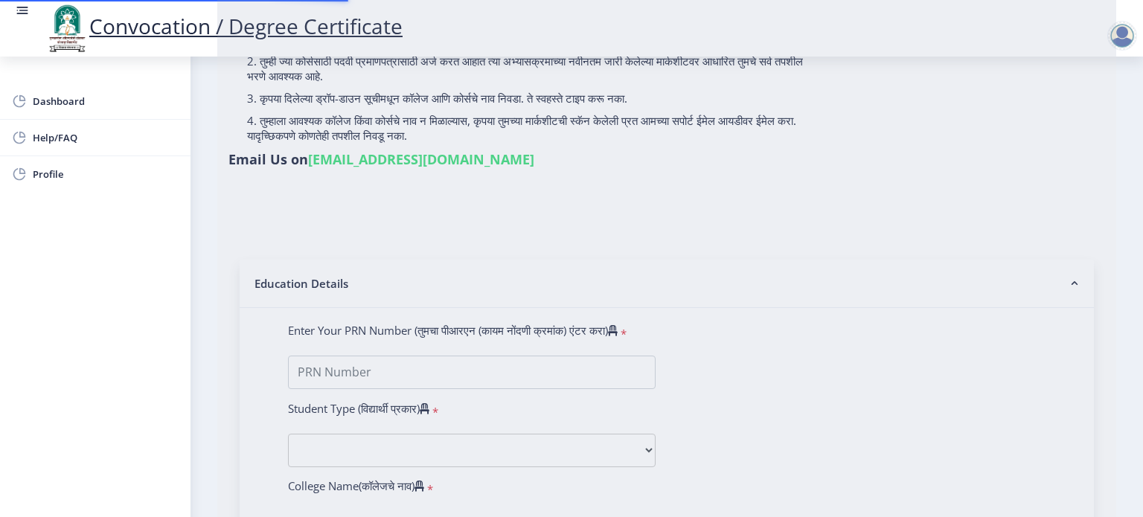
type input "Mali [PERSON_NAME]"
type input "[PERSON_NAME]"
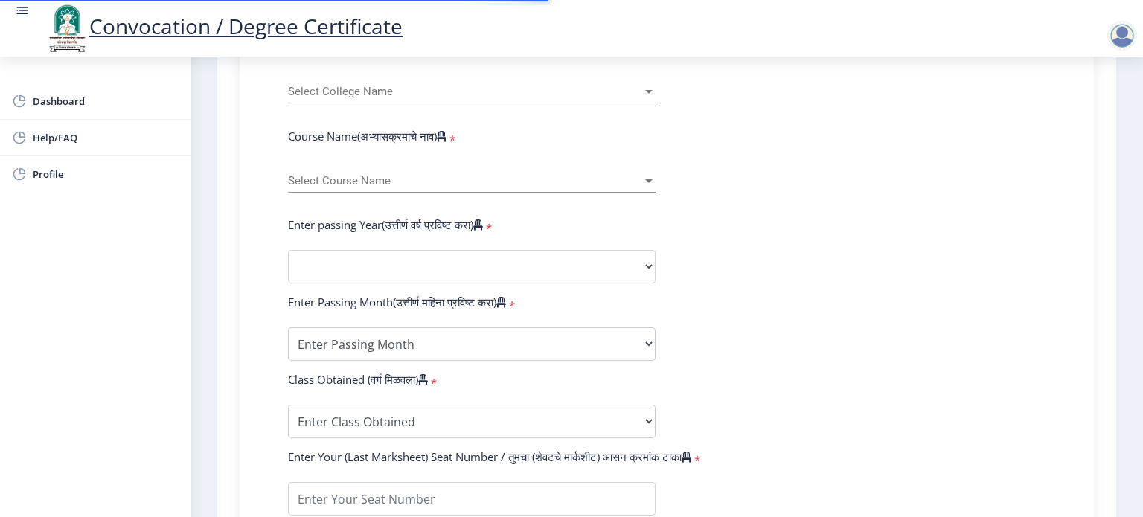
scroll to position [604, 0]
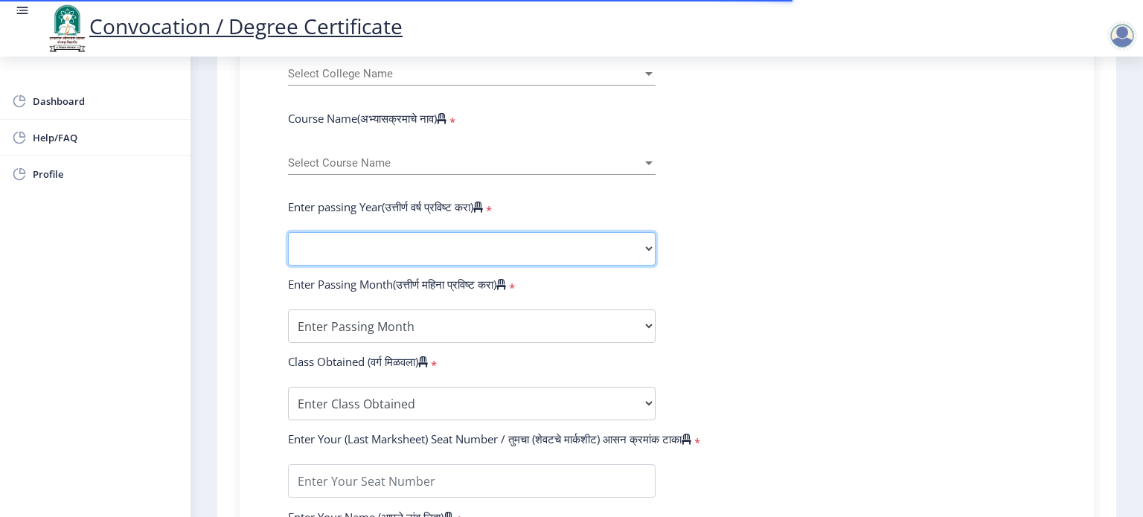
click at [485, 232] on select "2025 2024 2023 2022 2021 2020 2019 2018 2017 2016 2015 2014 2013 2012 2011 2010…" at bounding box center [472, 248] width 368 height 33
select select "2025"
click at [288, 232] on select "2025 2024 2023 2022 2021 2020 2019 2018 2017 2016 2015 2014 2013 2012 2011 2010…" at bounding box center [472, 248] width 368 height 33
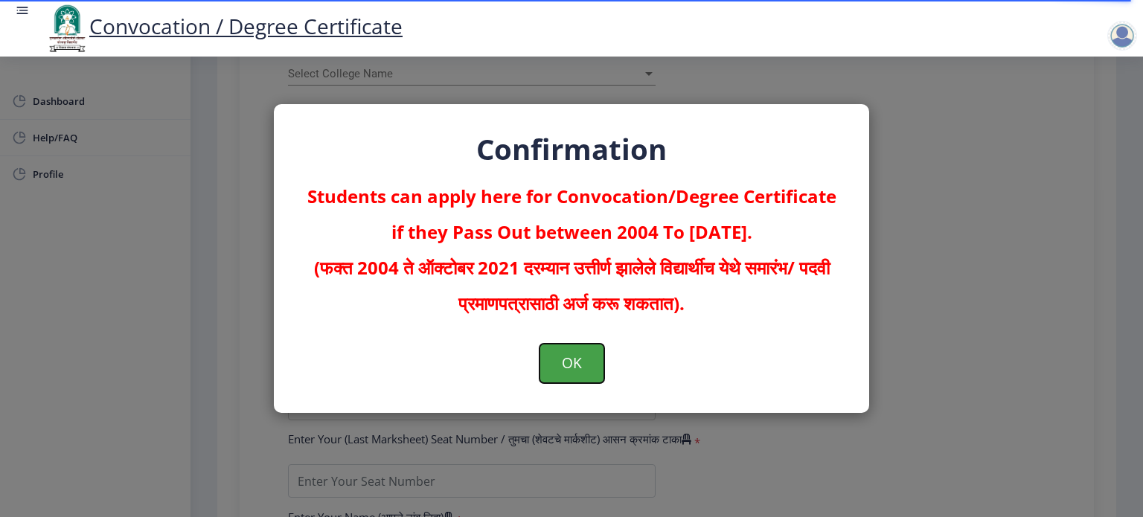
click at [593, 358] on button "OK" at bounding box center [572, 363] width 65 height 39
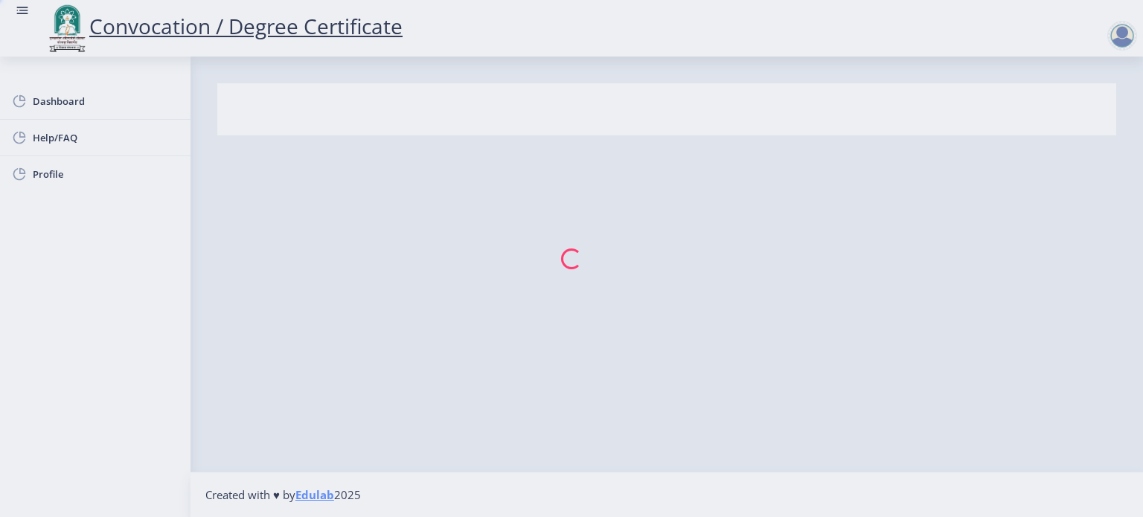
select select
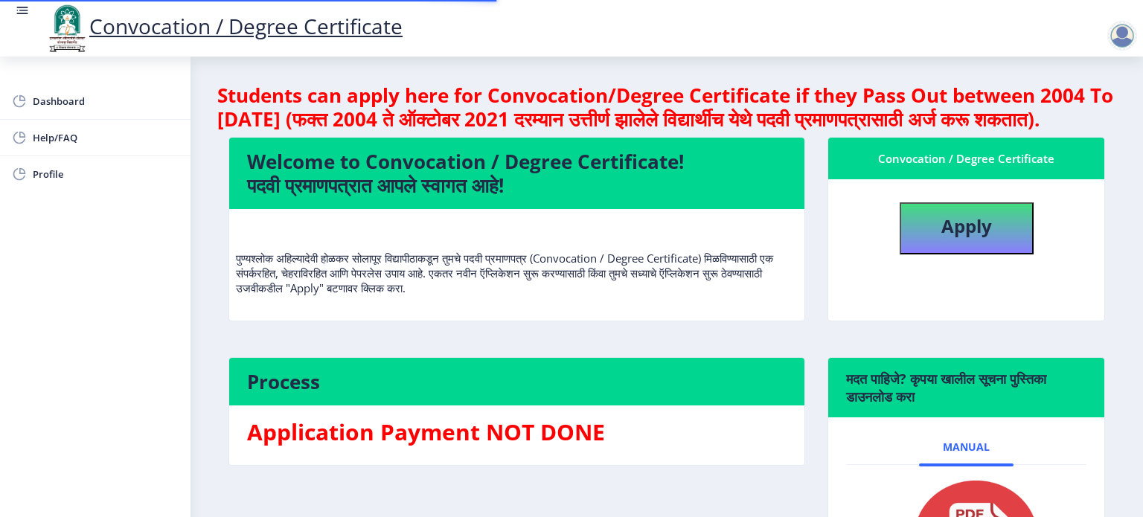
select select
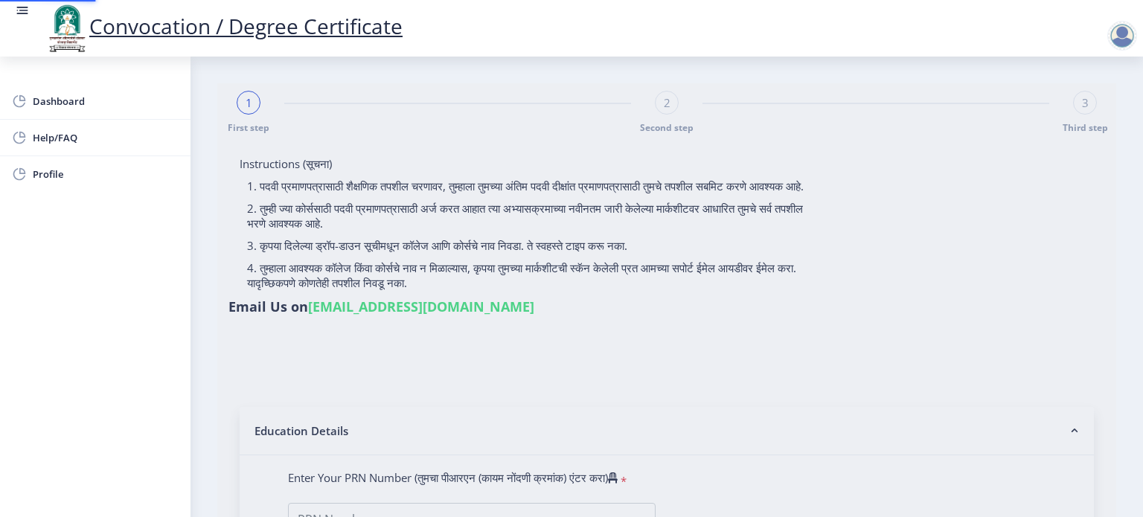
type input "Mali [PERSON_NAME]"
type input "[PERSON_NAME]"
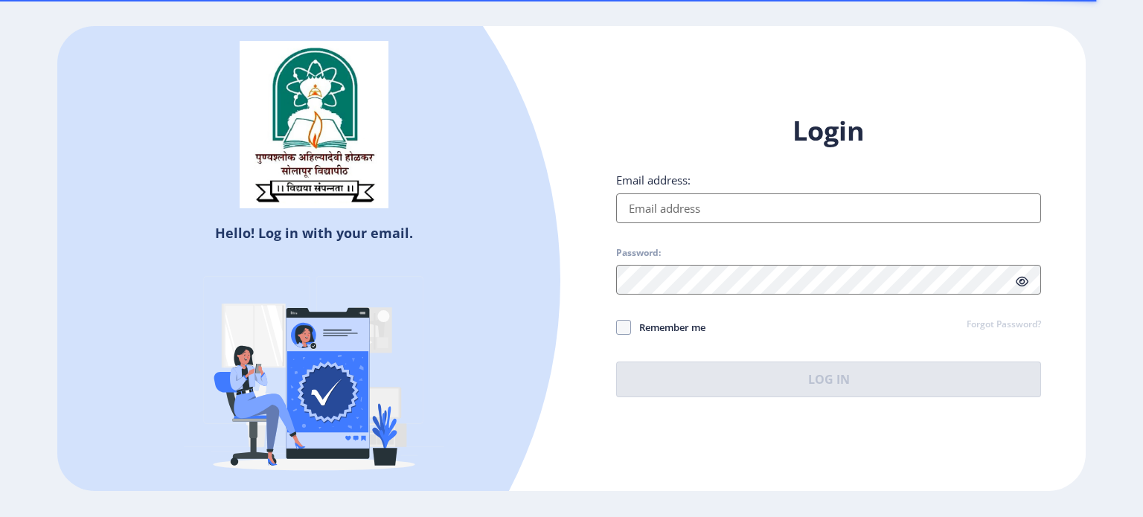
type input "[EMAIL_ADDRESS][DOMAIN_NAME]"
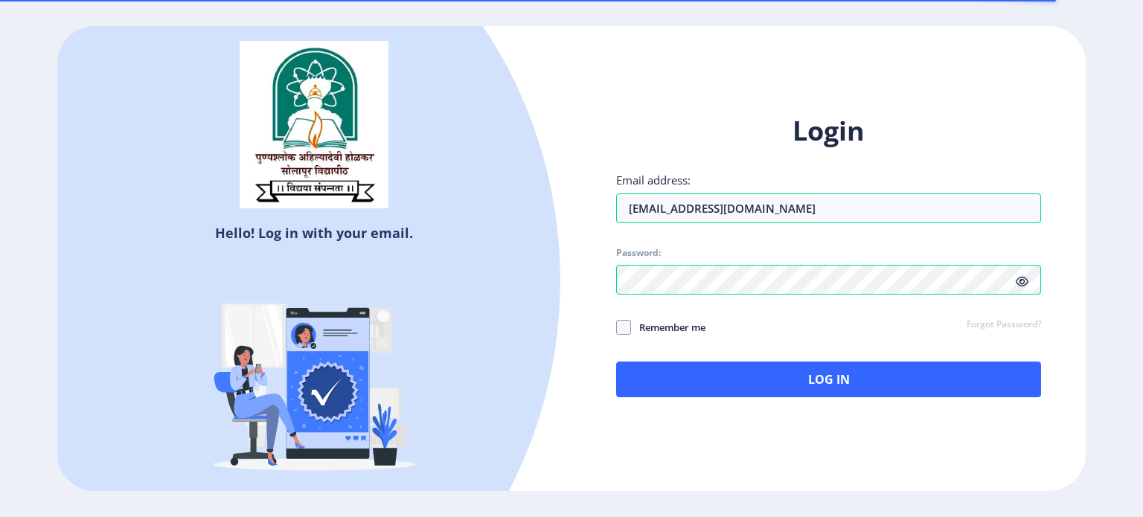
select select
